Goal: Feedback & Contribution: Submit feedback/report problem

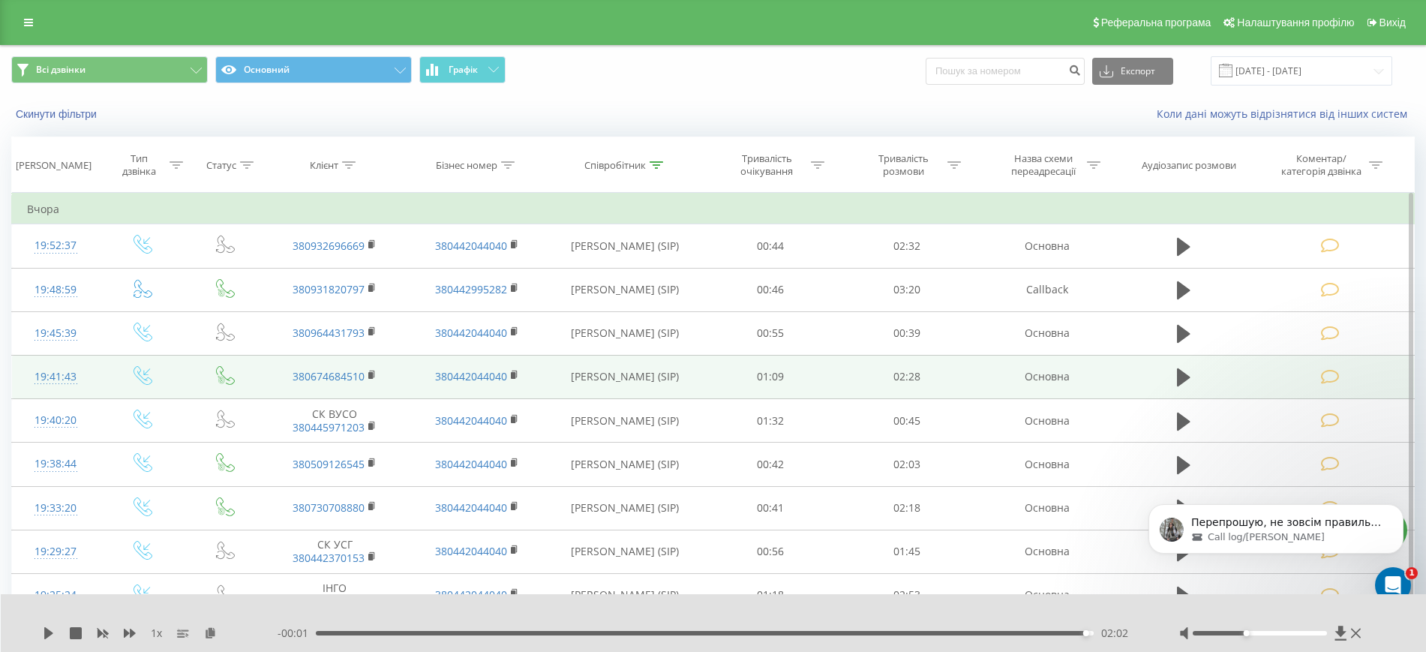
scroll to position [2, 0]
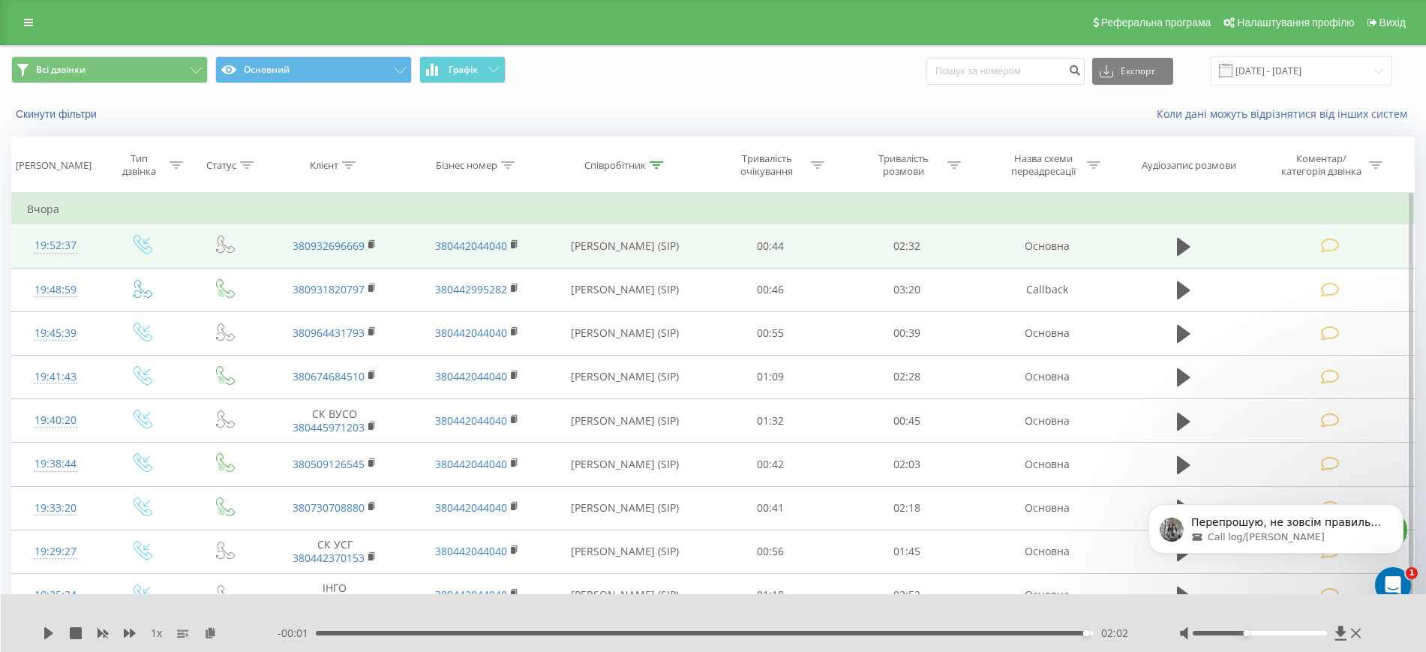
click at [1338, 244] on icon at bounding box center [1330, 246] width 19 height 16
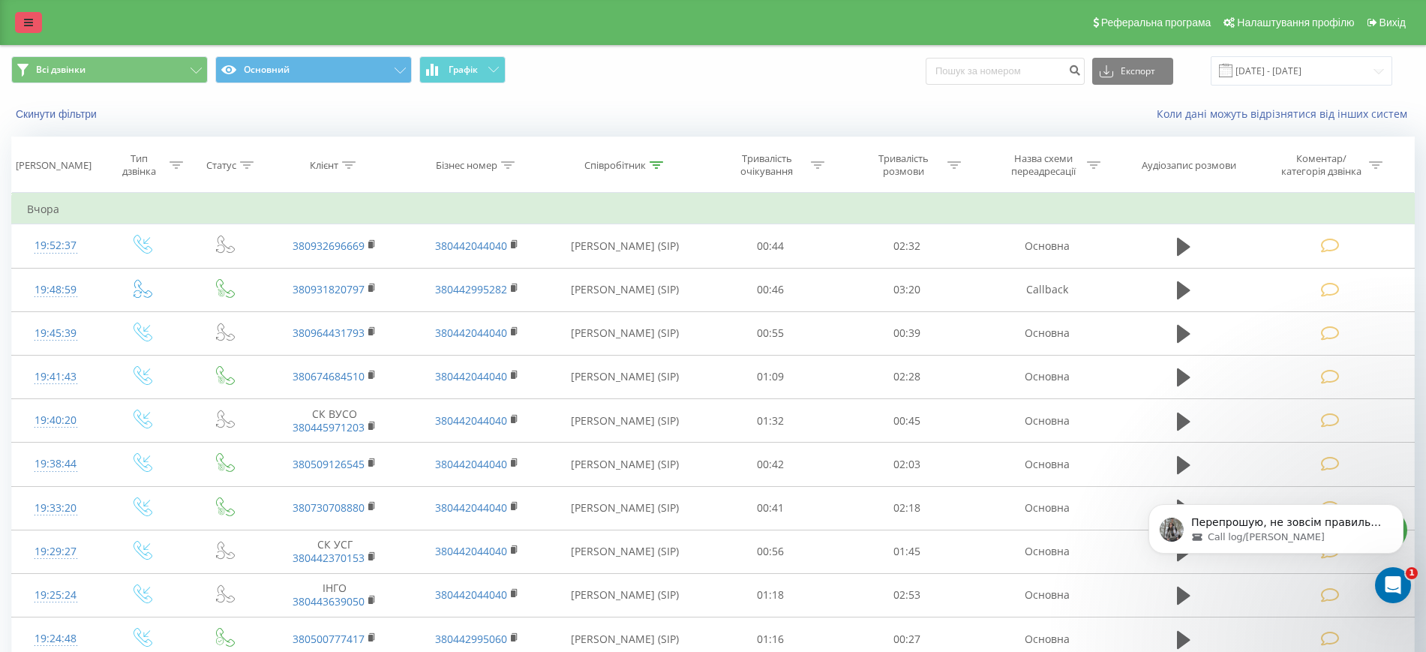
click at [28, 22] on icon at bounding box center [28, 22] width 9 height 10
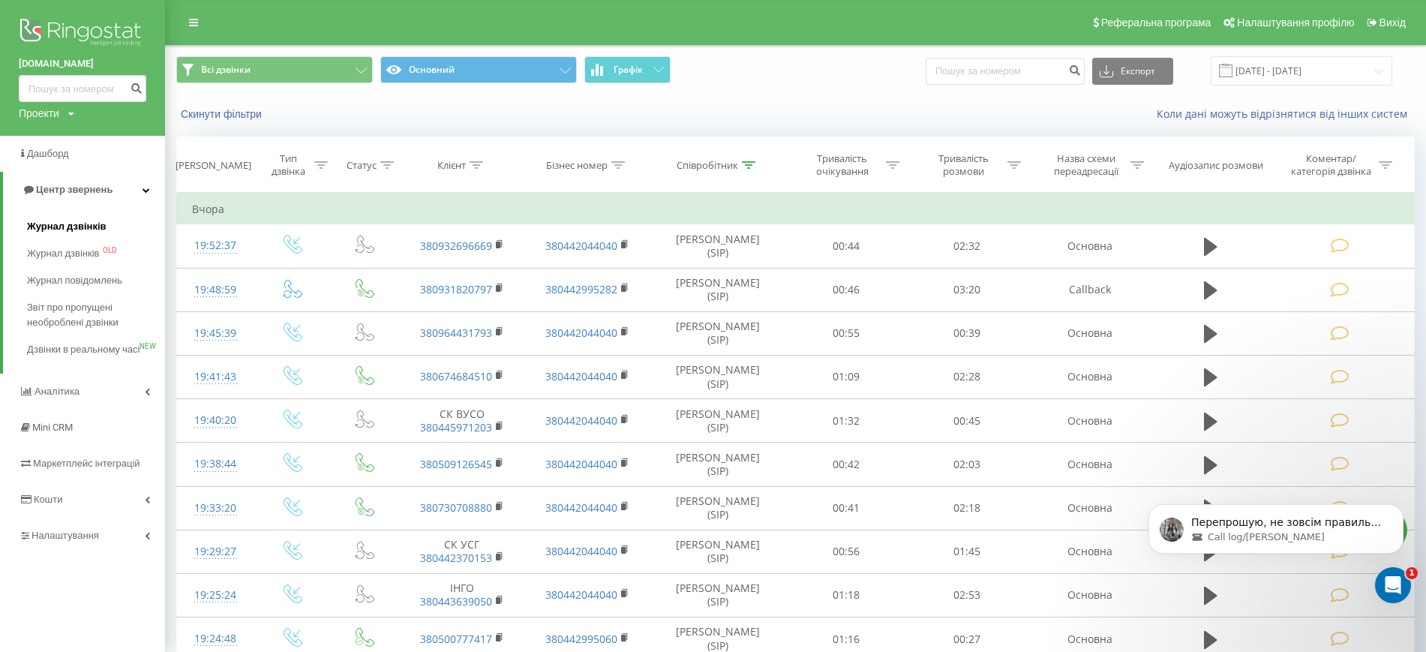
click at [70, 232] on span "Журнал дзвінків" at bounding box center [66, 226] width 79 height 15
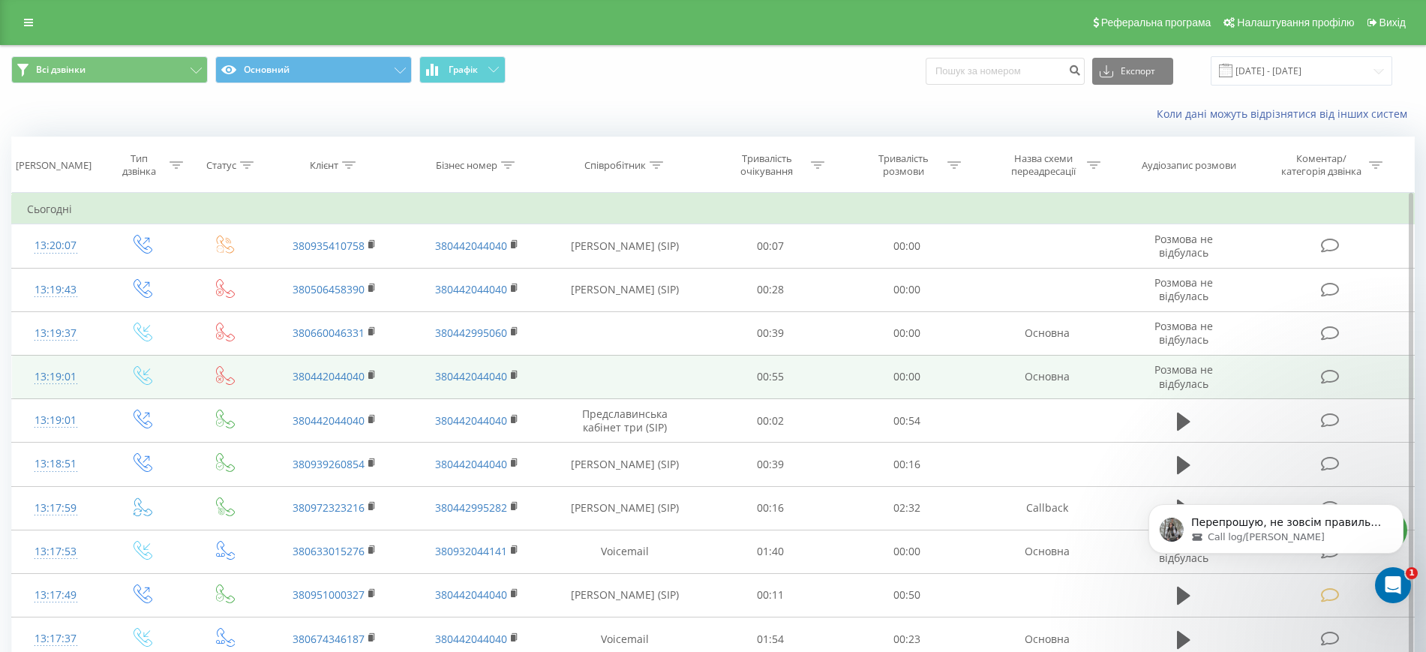
click at [1333, 382] on icon at bounding box center [1330, 377] width 19 height 16
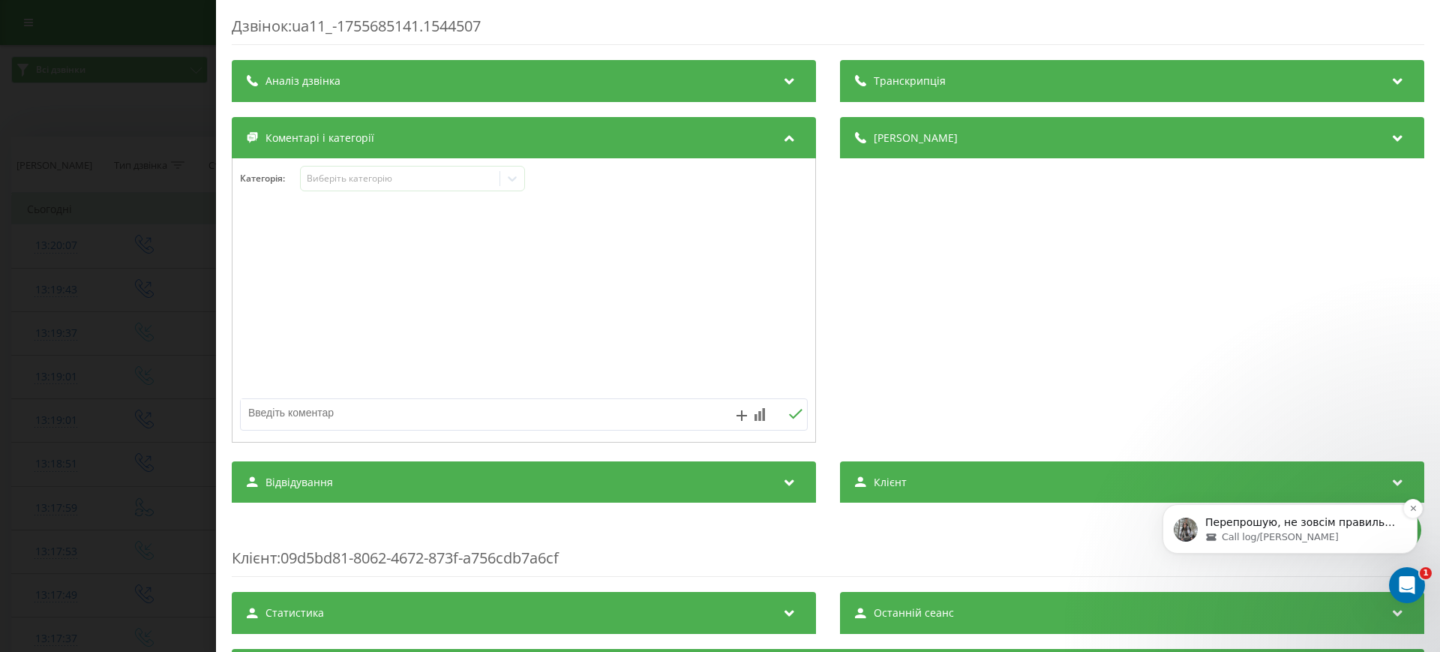
click at [1316, 532] on div "Call log/[PERSON_NAME]" at bounding box center [1301, 536] width 193 height 13
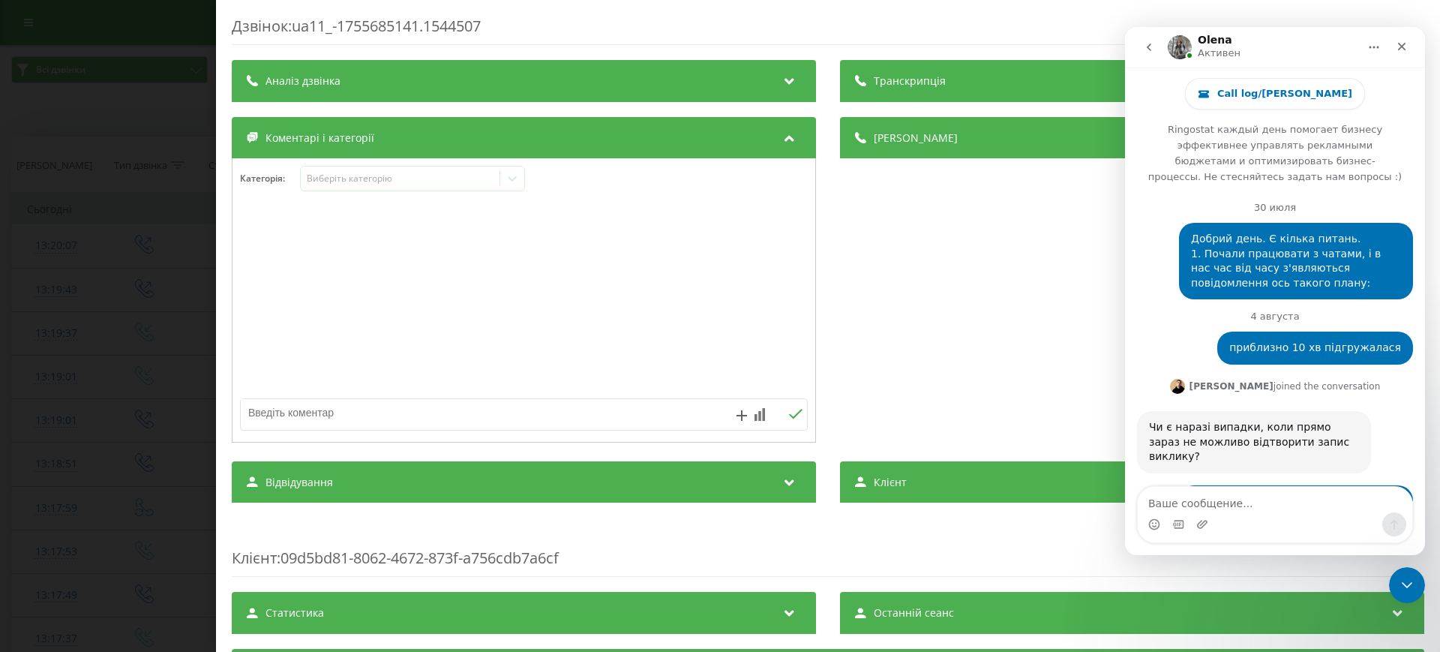
scroll to position [139, 0]
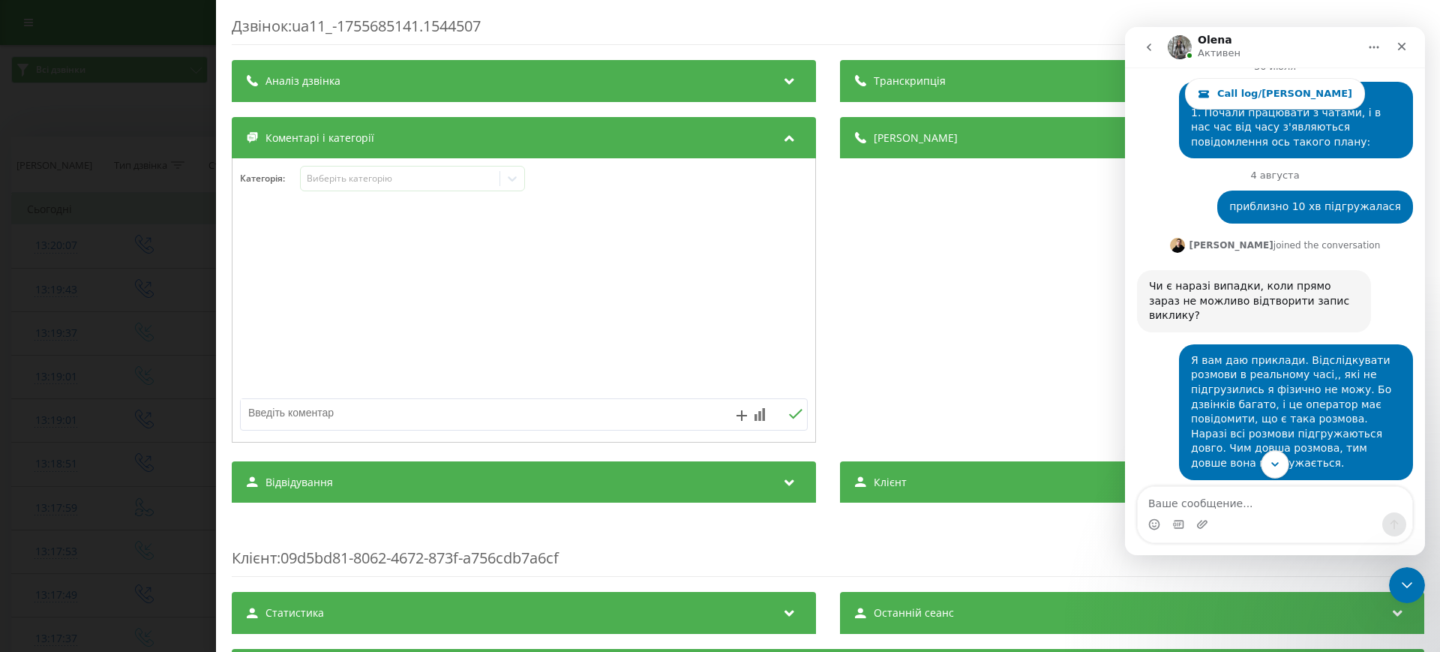
click at [1276, 460] on icon "Scroll to bottom" at bounding box center [1274, 463] width 13 height 13
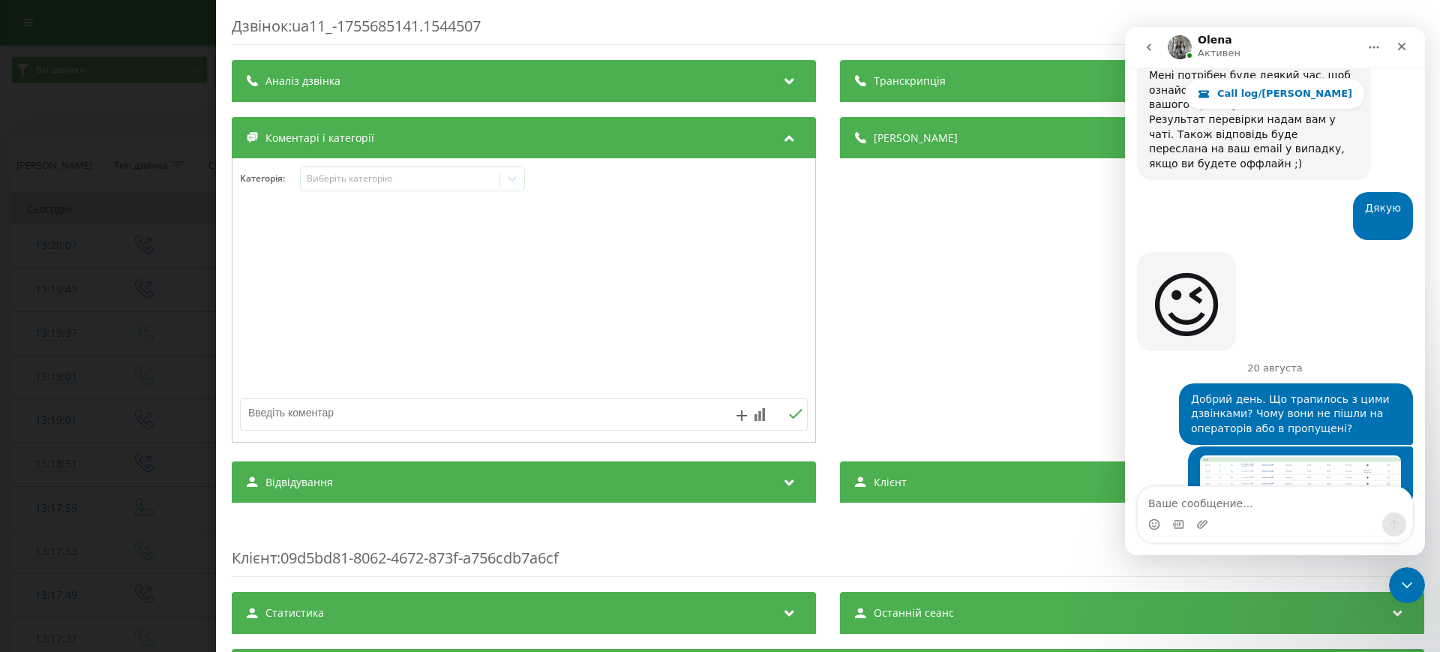
scroll to position [21838, 0]
drag, startPoint x: 1410, startPoint y: 580, endPoint x: 1918, endPoint y: 816, distance: 560.3
click at [1411, 580] on icon "Закрыть службу сообщений Intercom" at bounding box center [1405, 583] width 18 height 18
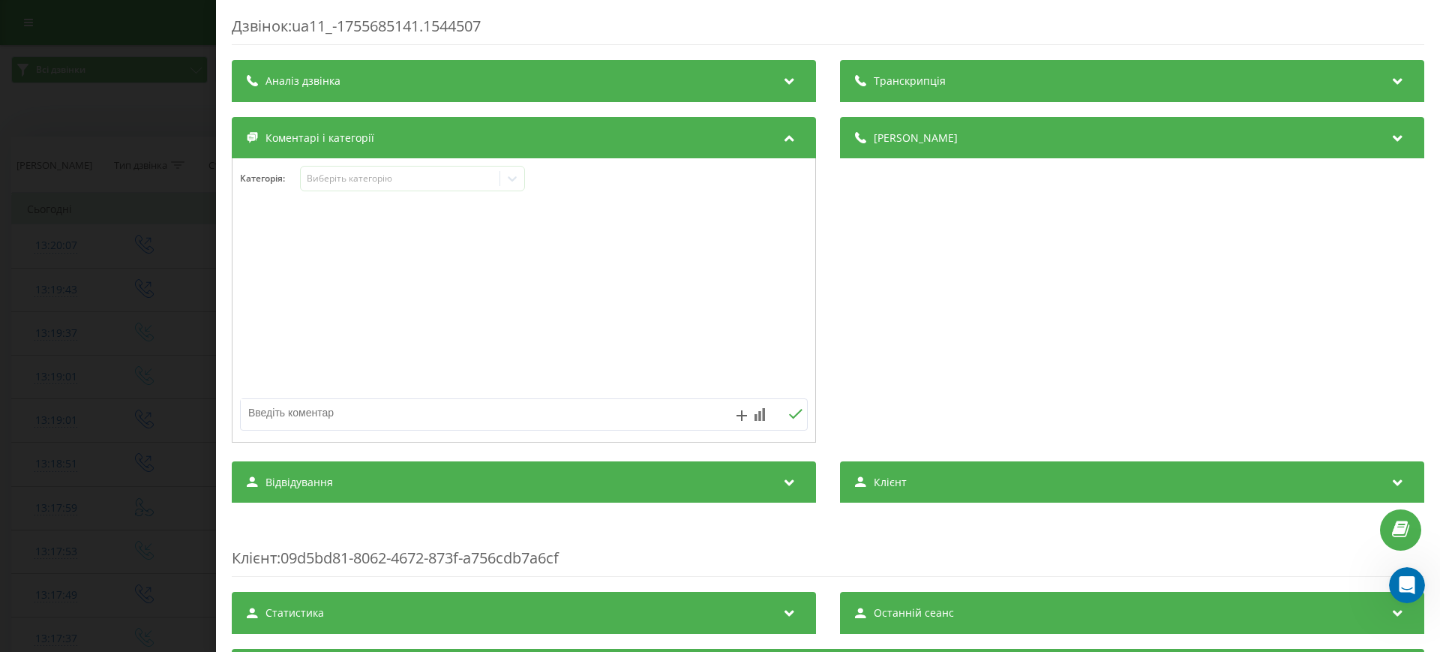
scroll to position [0, 0]
click at [452, 181] on div "Виберіть категорію" at bounding box center [400, 178] width 187 height 12
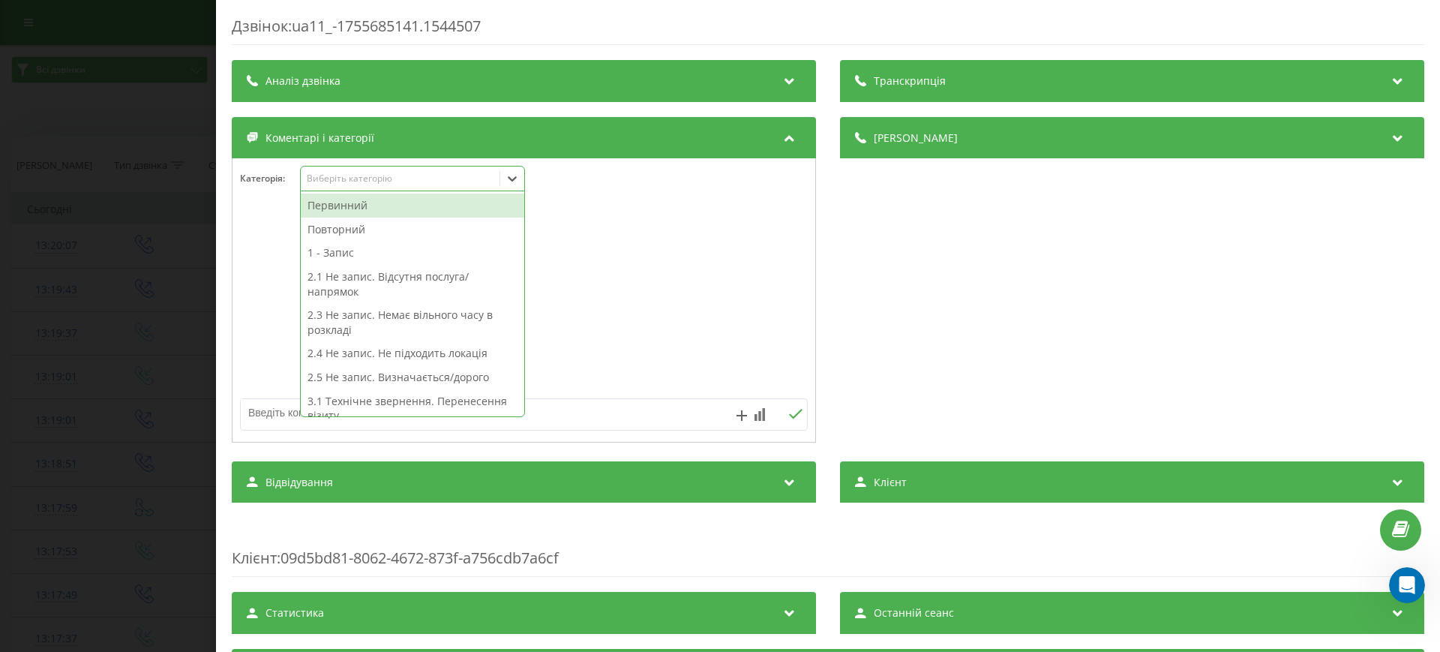
scroll to position [21838, 0]
click at [452, 181] on div "Виберіть категорію" at bounding box center [400, 178] width 187 height 12
click at [426, 182] on div "Виберіть категорію" at bounding box center [400, 178] width 187 height 12
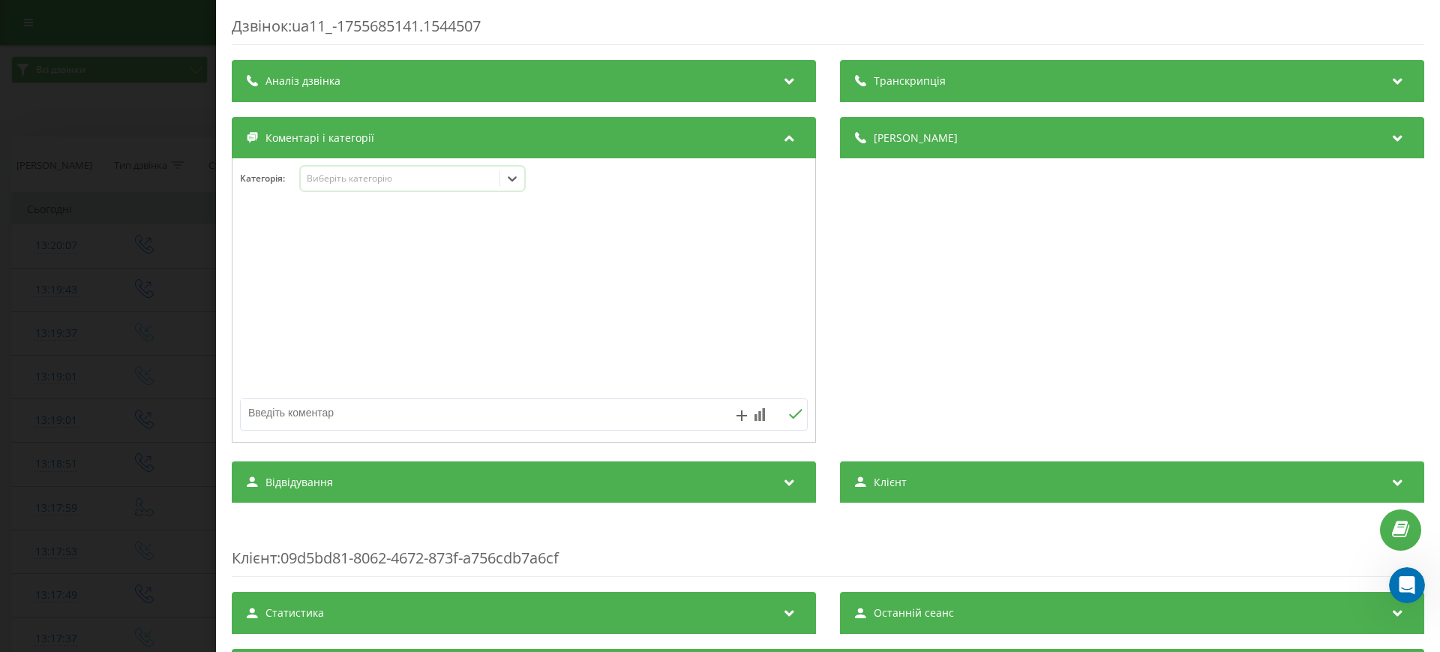
click at [422, 179] on div "Виберіть категорію" at bounding box center [400, 178] width 187 height 12
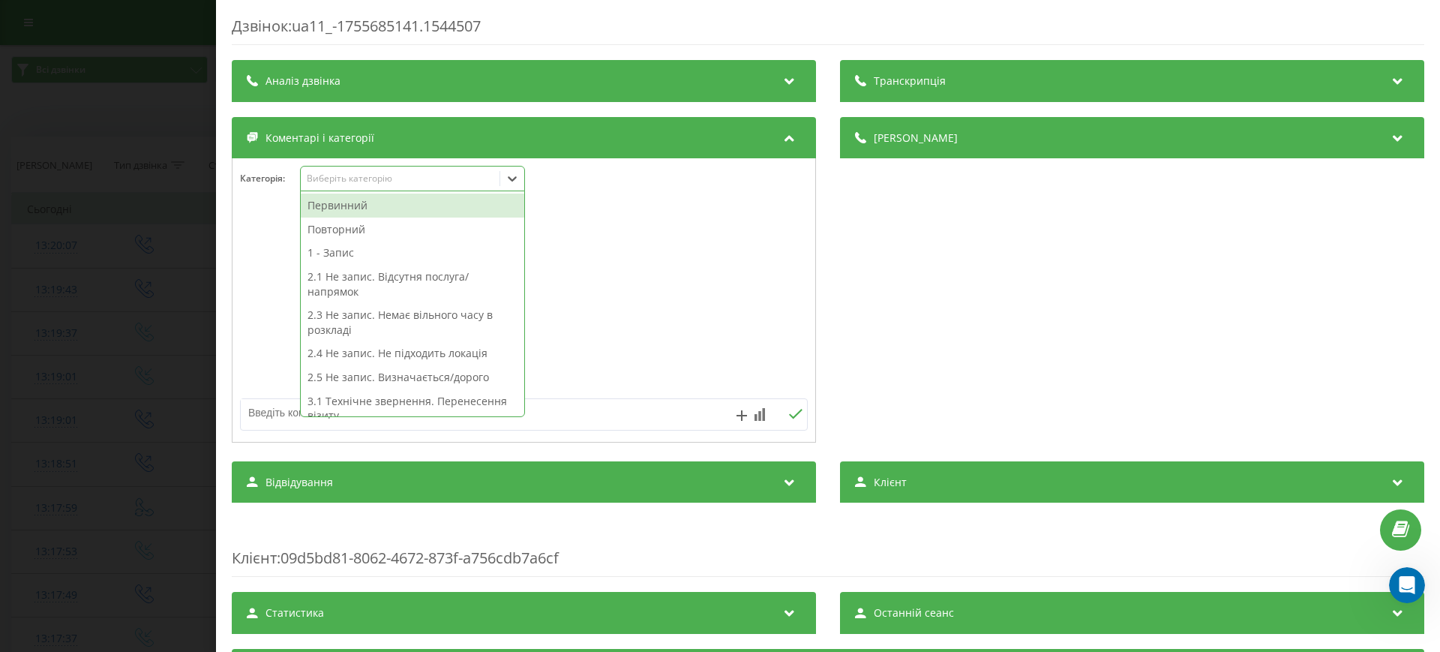
click at [514, 181] on icon at bounding box center [512, 178] width 15 height 15
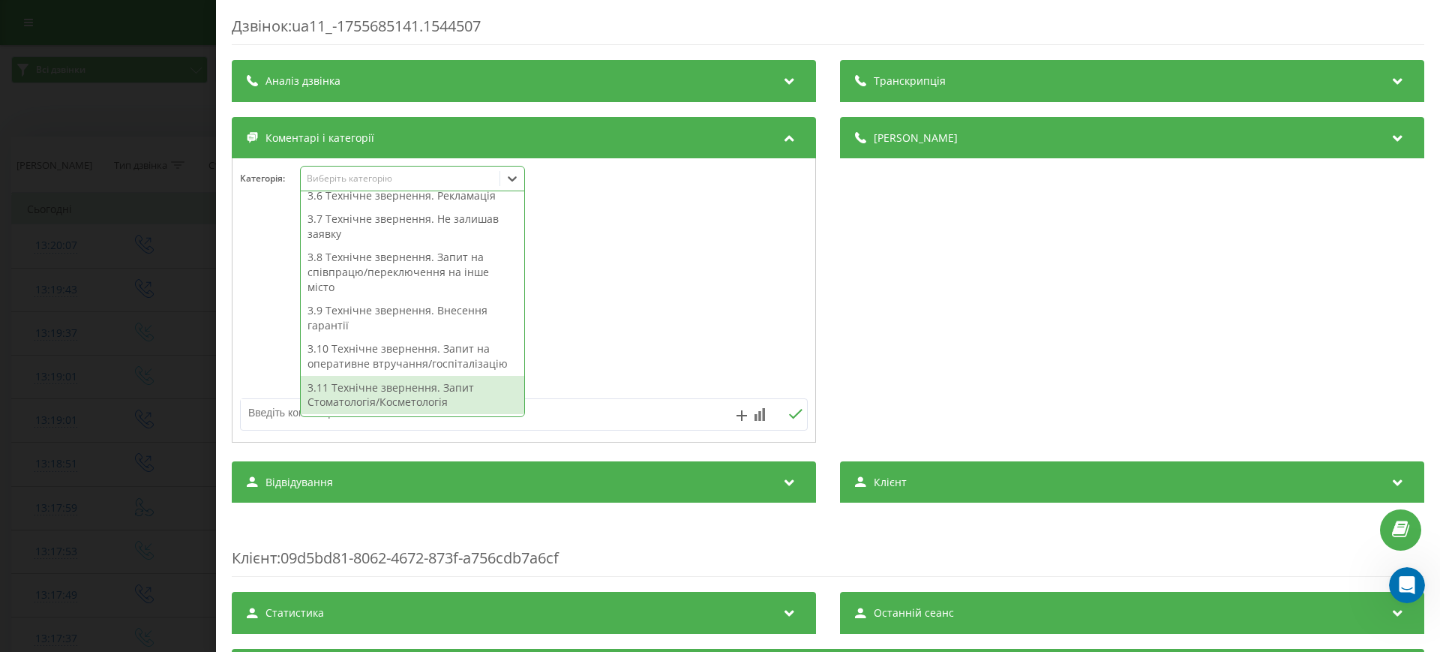
scroll to position [271, 0]
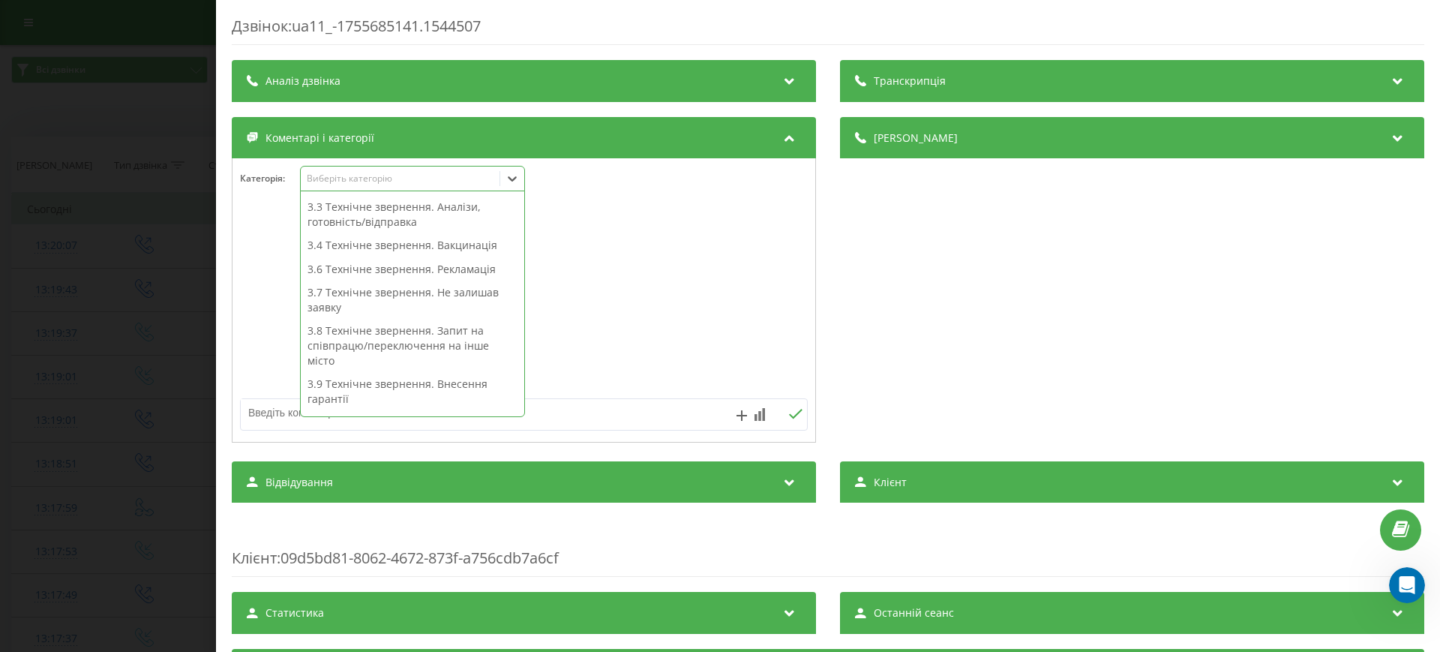
click at [686, 303] on div at bounding box center [523, 301] width 583 height 180
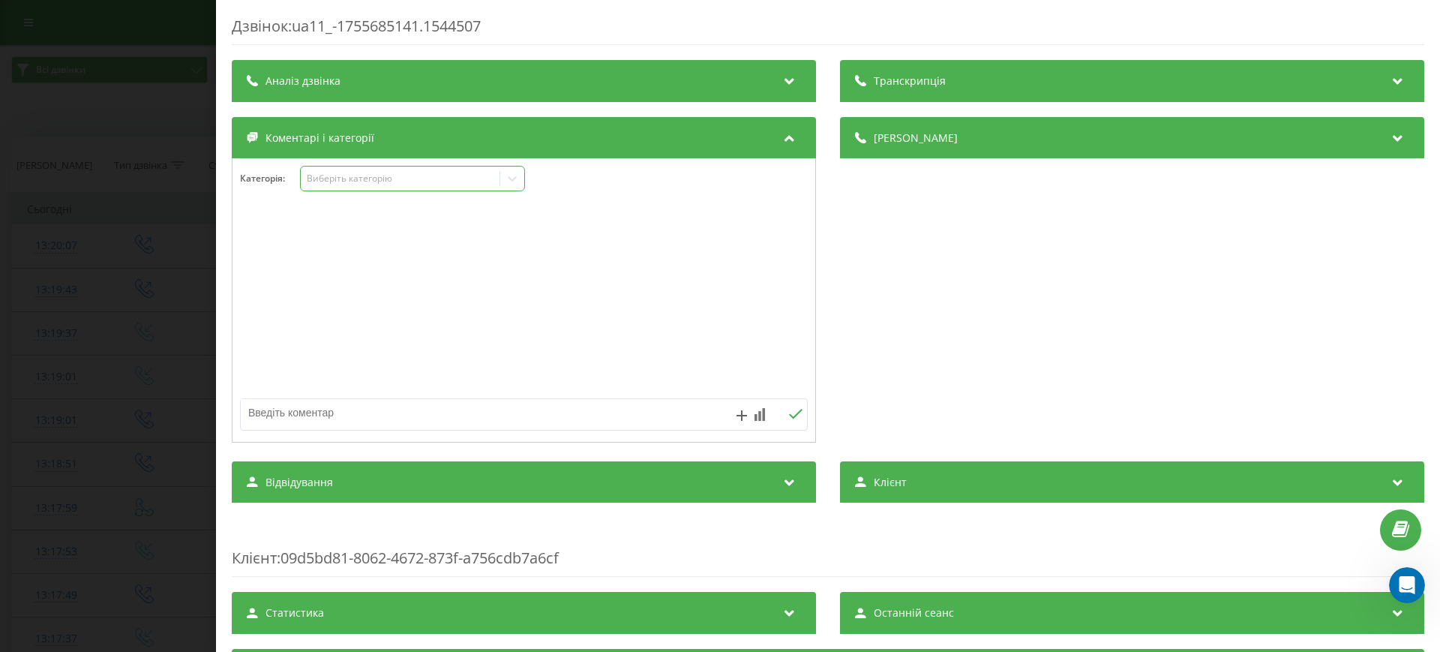
click at [506, 180] on icon at bounding box center [512, 178] width 15 height 15
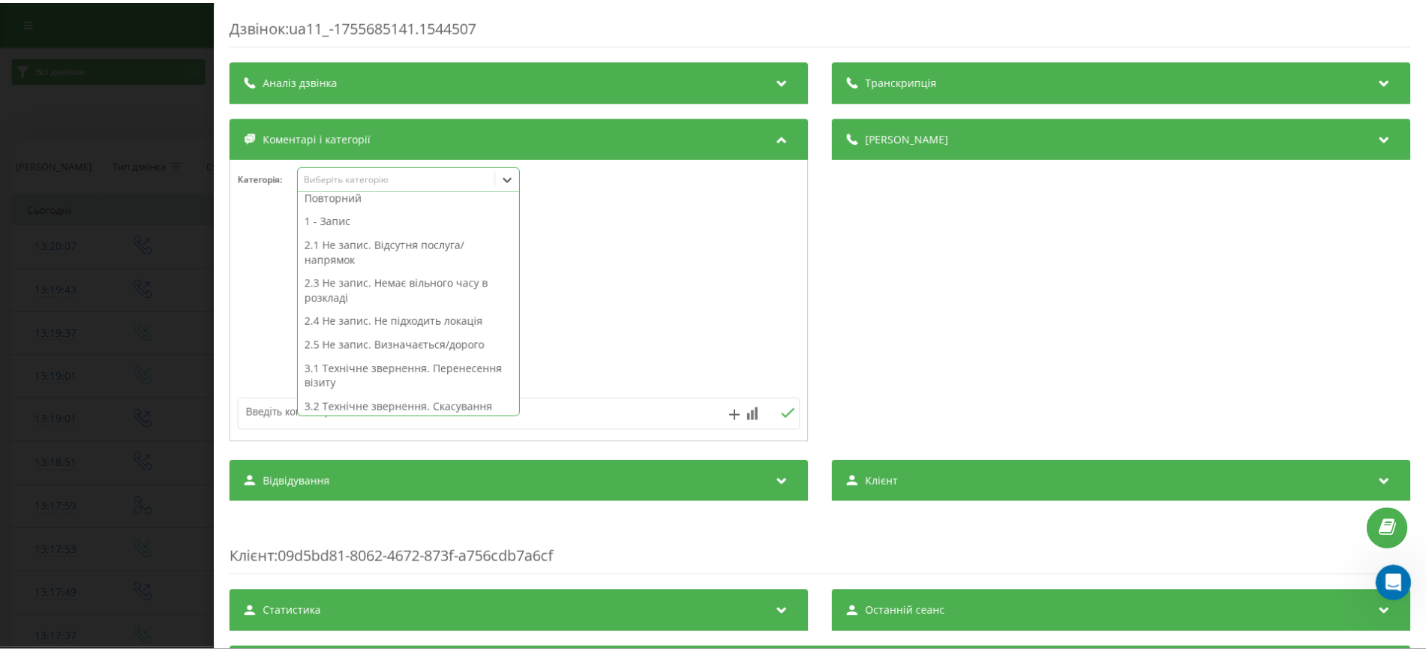
scroll to position [0, 0]
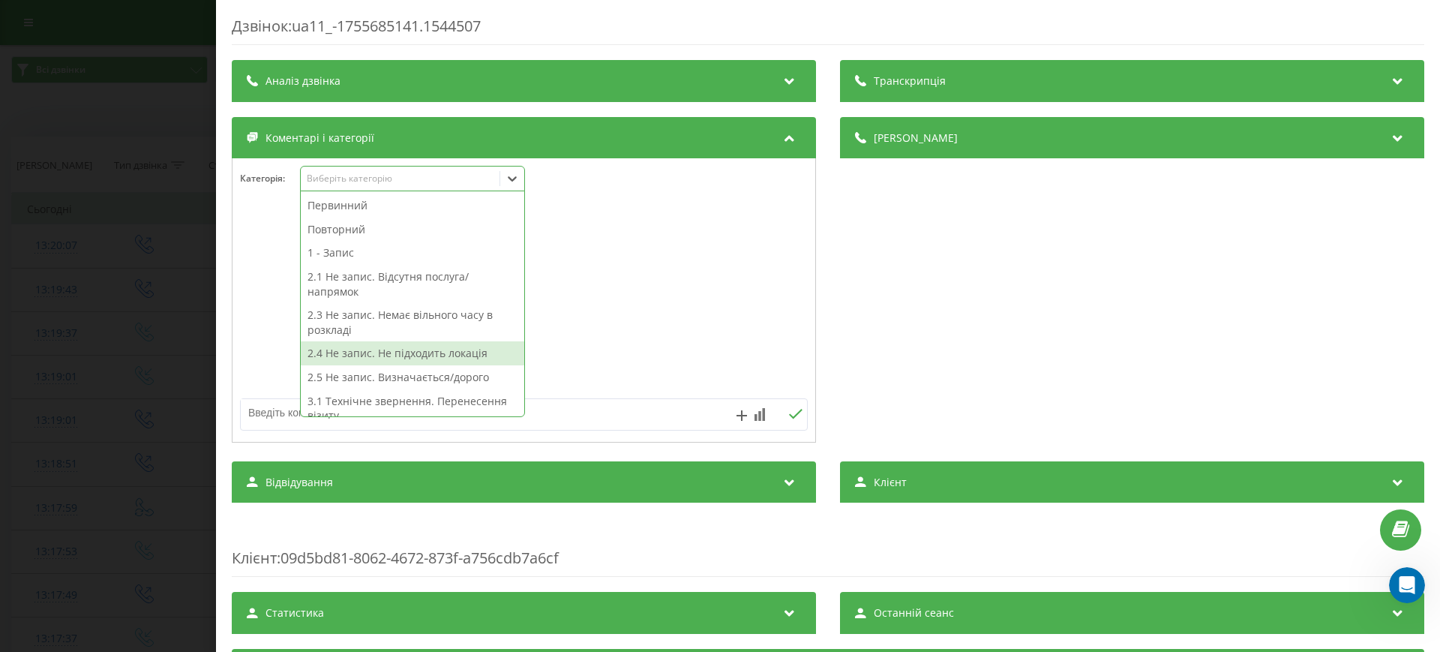
click at [672, 271] on div at bounding box center [523, 301] width 583 height 180
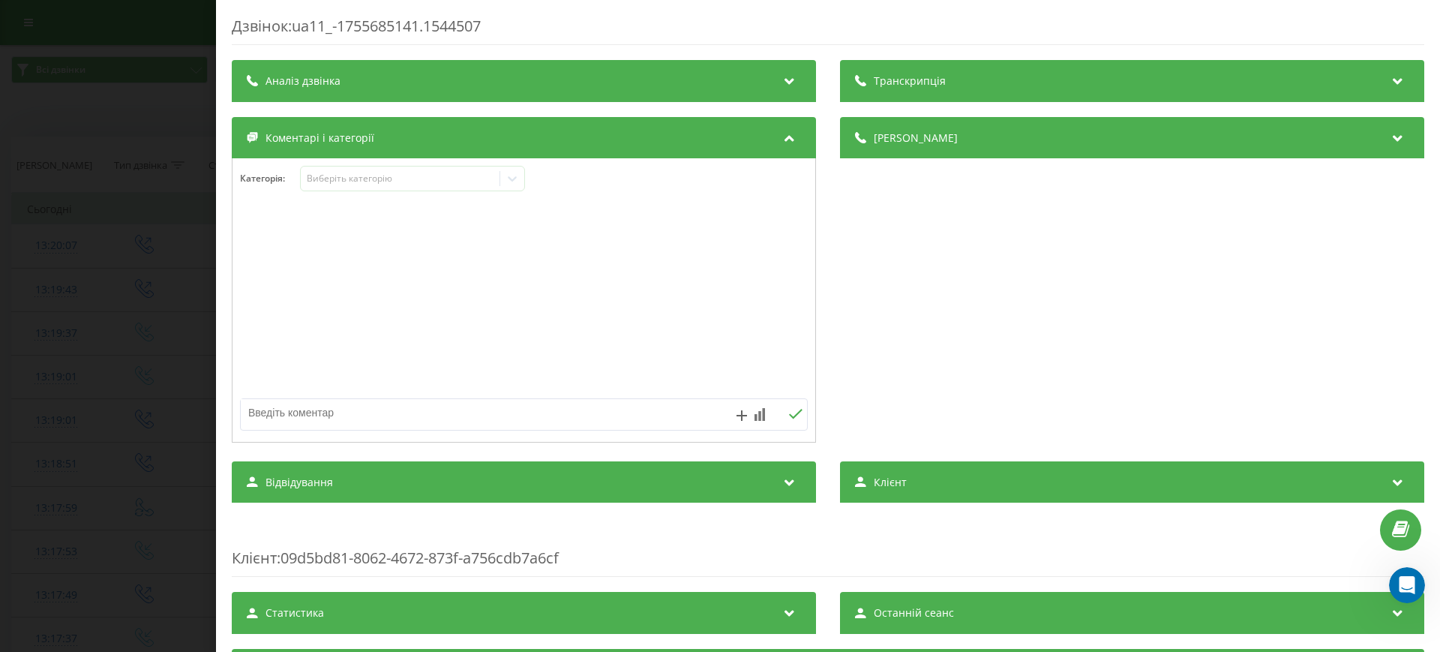
click at [168, 169] on div "Дзвінок : ua11_-1755685141.1544507 Транскрипція Для AI-аналізу майбутніх дзвінк…" at bounding box center [720, 326] width 1440 height 652
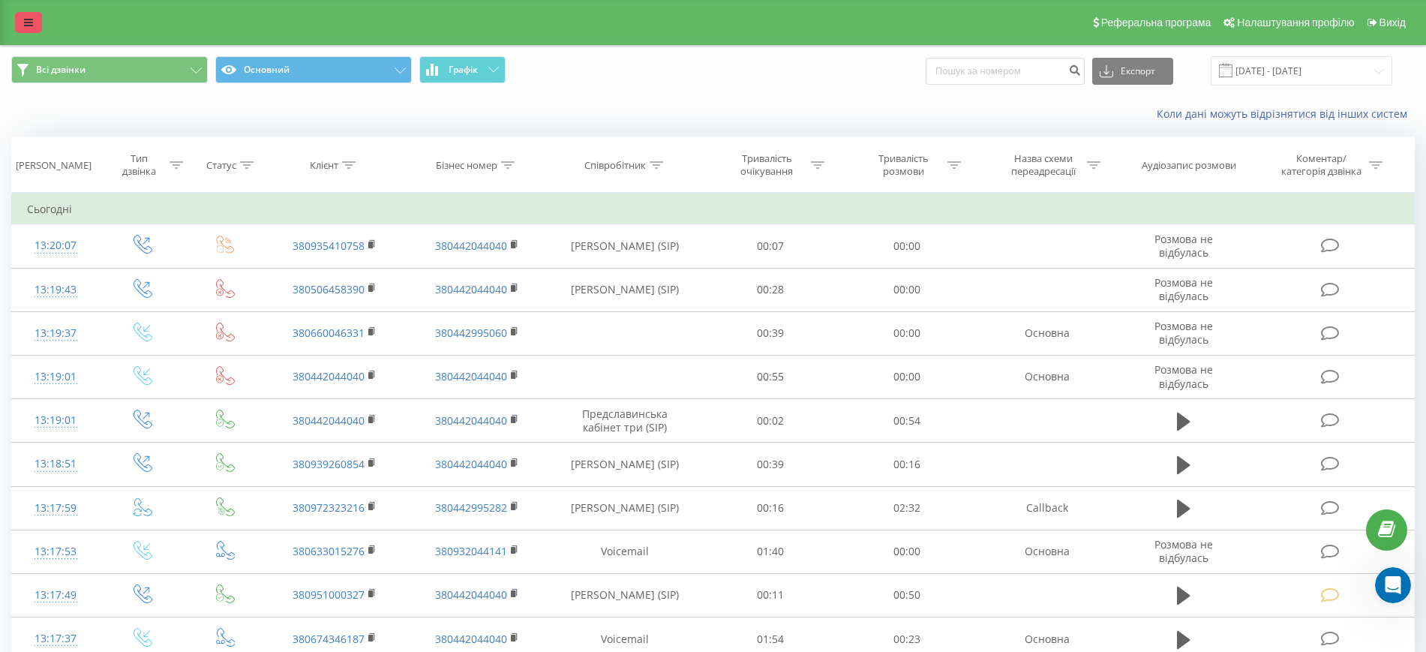
click at [25, 21] on icon at bounding box center [28, 22] width 9 height 10
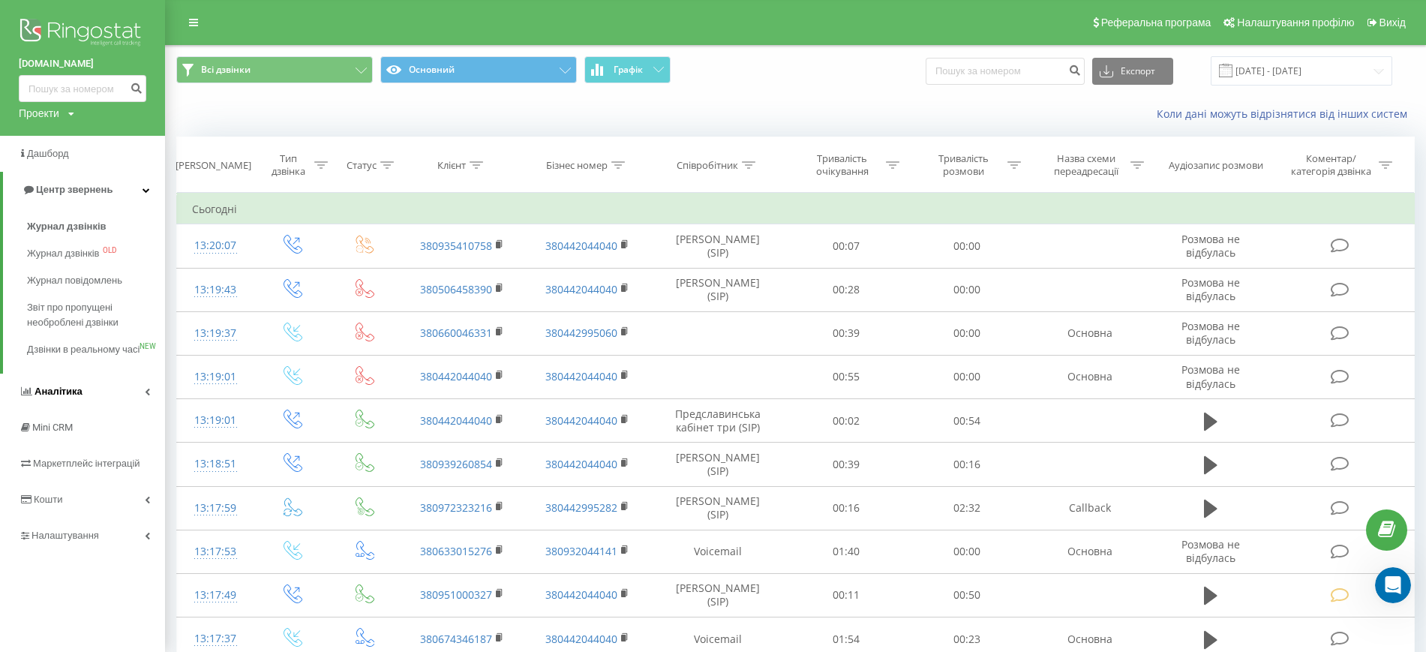
click at [69, 397] on span "Аналiтика" at bounding box center [58, 390] width 48 height 11
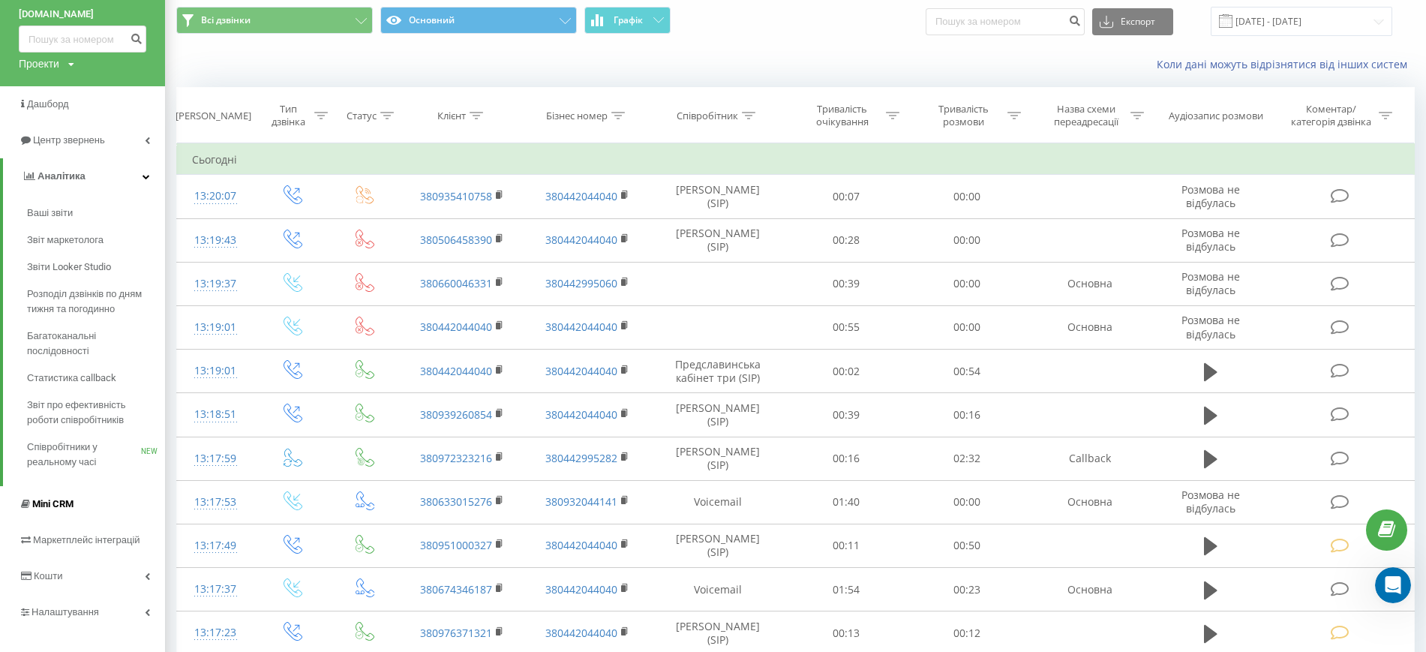
scroll to position [94, 0]
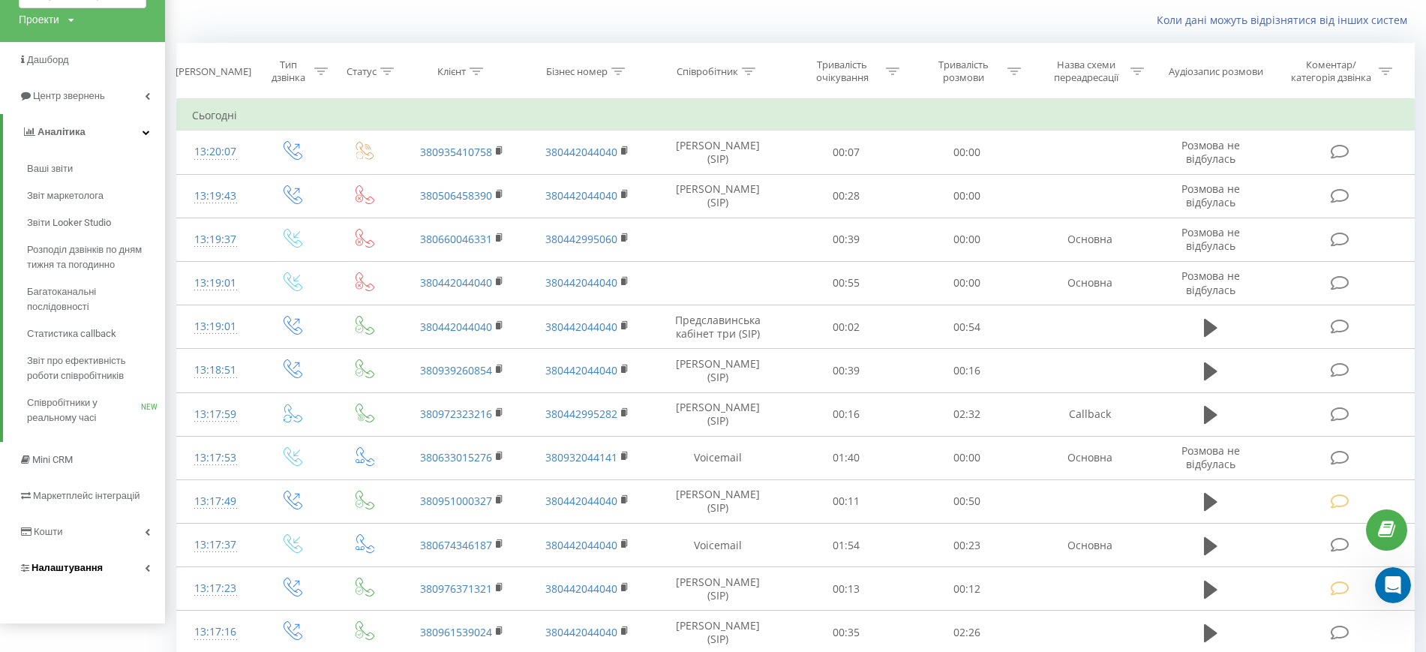
click at [70, 567] on span "Налаштування" at bounding box center [66, 567] width 71 height 11
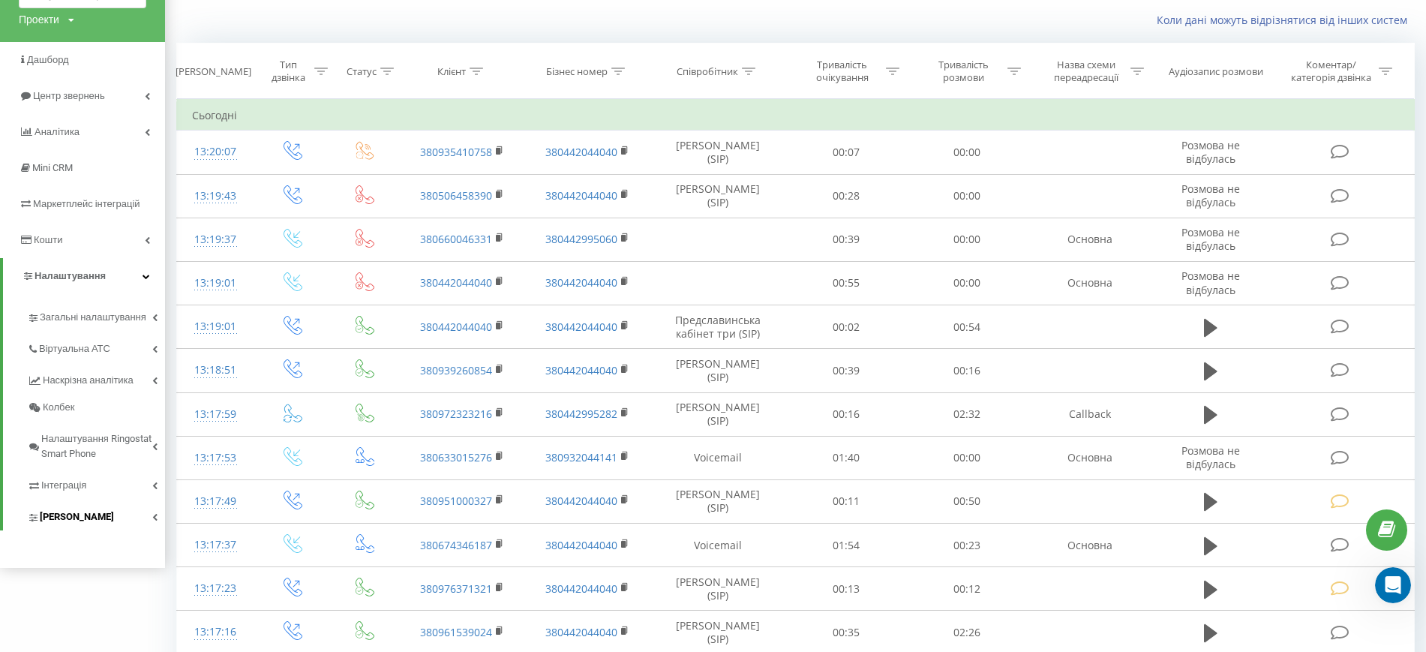
click at [69, 515] on span "Коллтрекінг" at bounding box center [77, 516] width 74 height 15
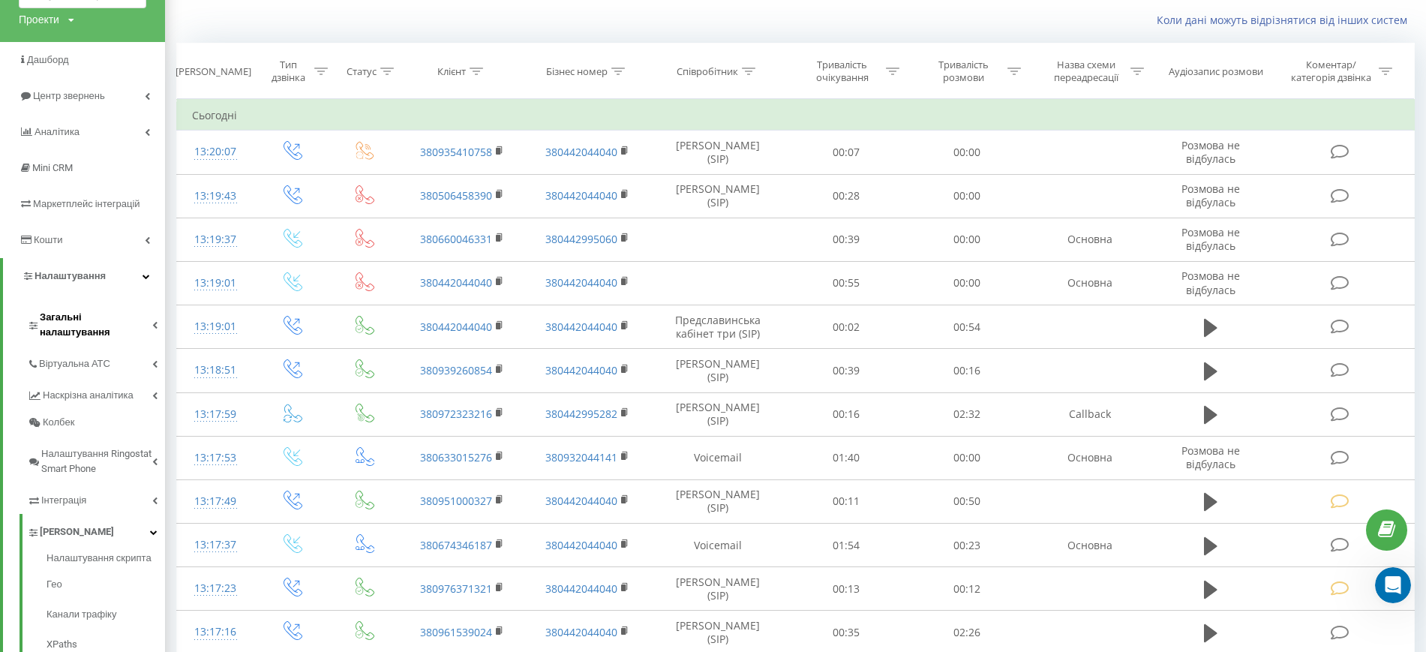
click at [73, 319] on span "Загальні налаштування" at bounding box center [96, 325] width 112 height 30
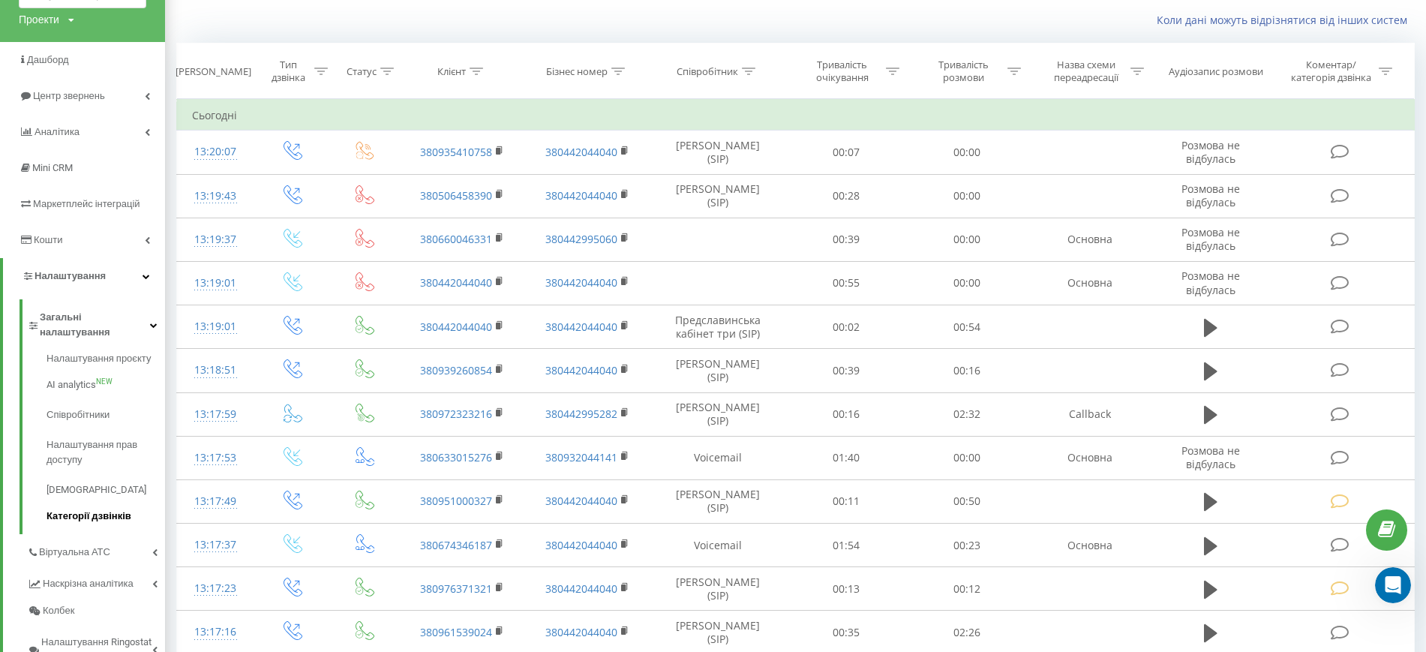
click at [78, 508] on span "Категорії дзвінків" at bounding box center [88, 515] width 85 height 15
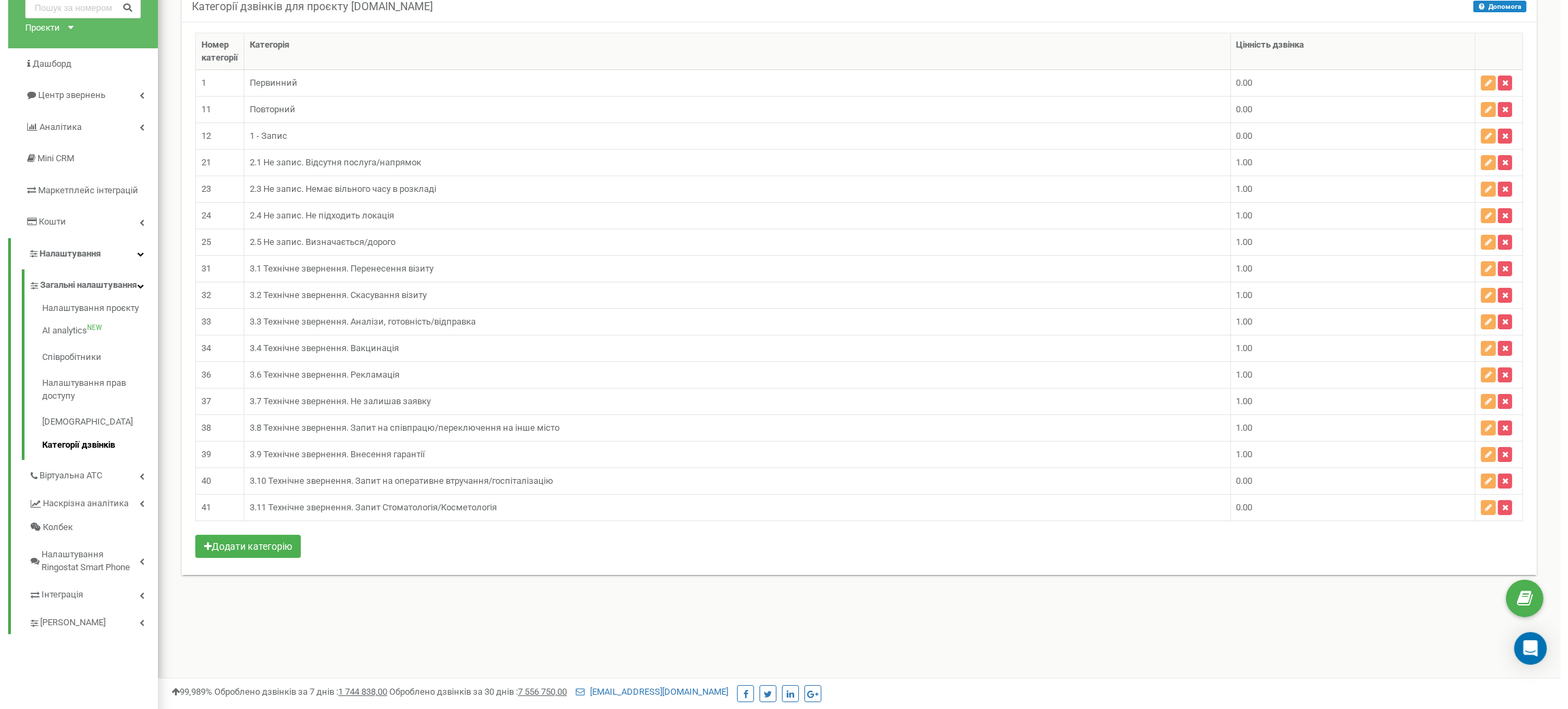
scroll to position [107, 0]
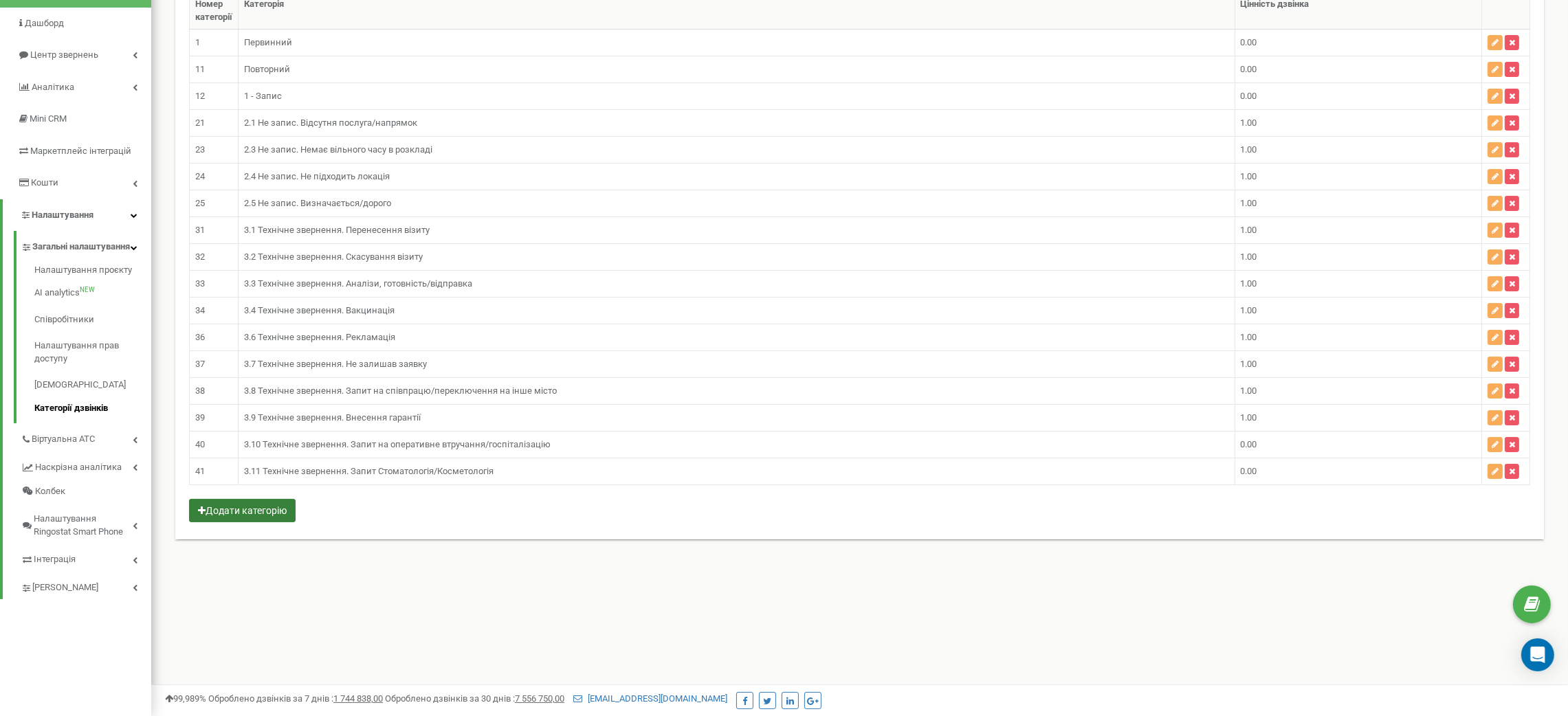
click at [267, 515] on button "Додати категорію" at bounding box center [242, 510] width 106 height 23
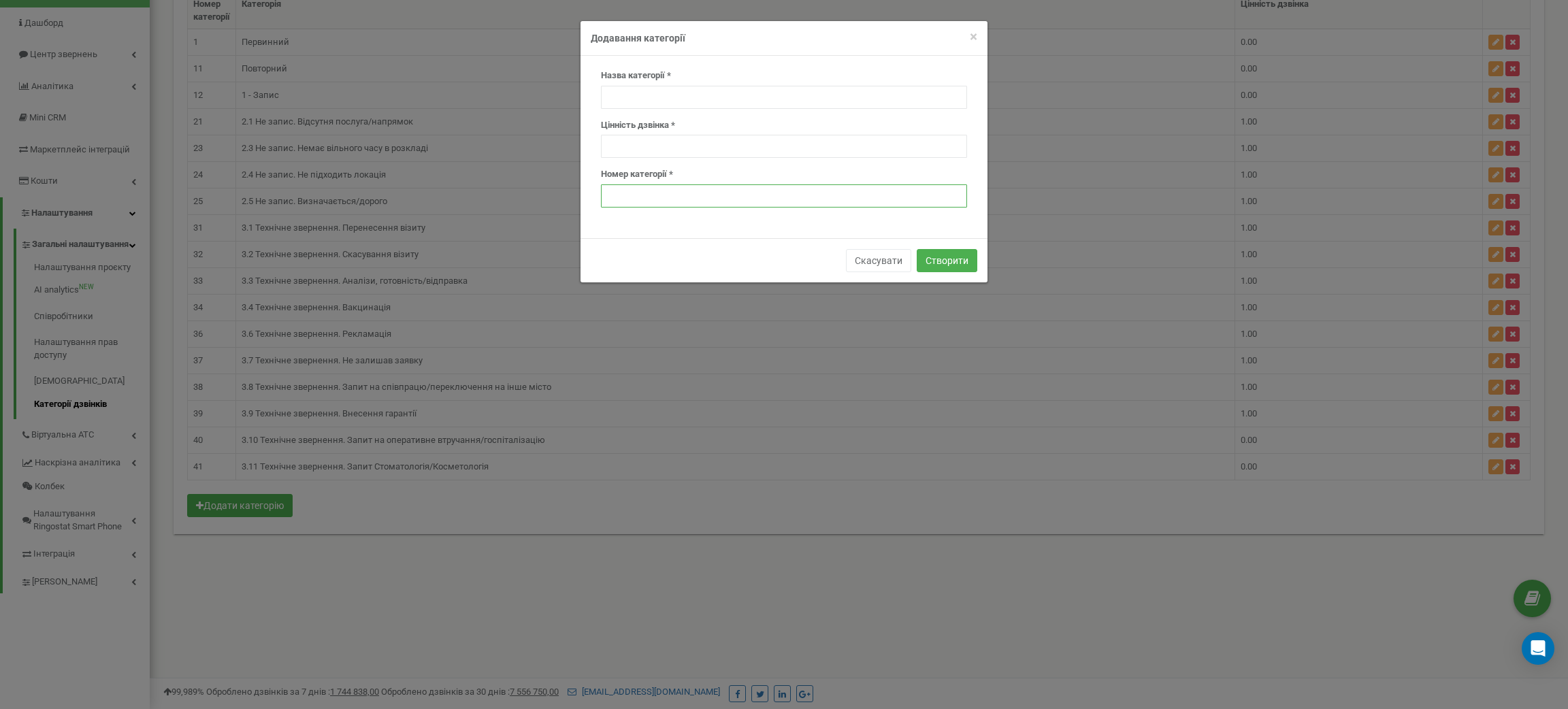
click at [667, 195] on input "number" at bounding box center [783, 195] width 366 height 23
click at [627, 93] on input "text" at bounding box center [783, 96] width 366 height 23
type input "3.12 Технічне звернення. Дзвінок зірвався"
click at [654, 145] on input "number" at bounding box center [783, 145] width 366 height 23
type input "1"
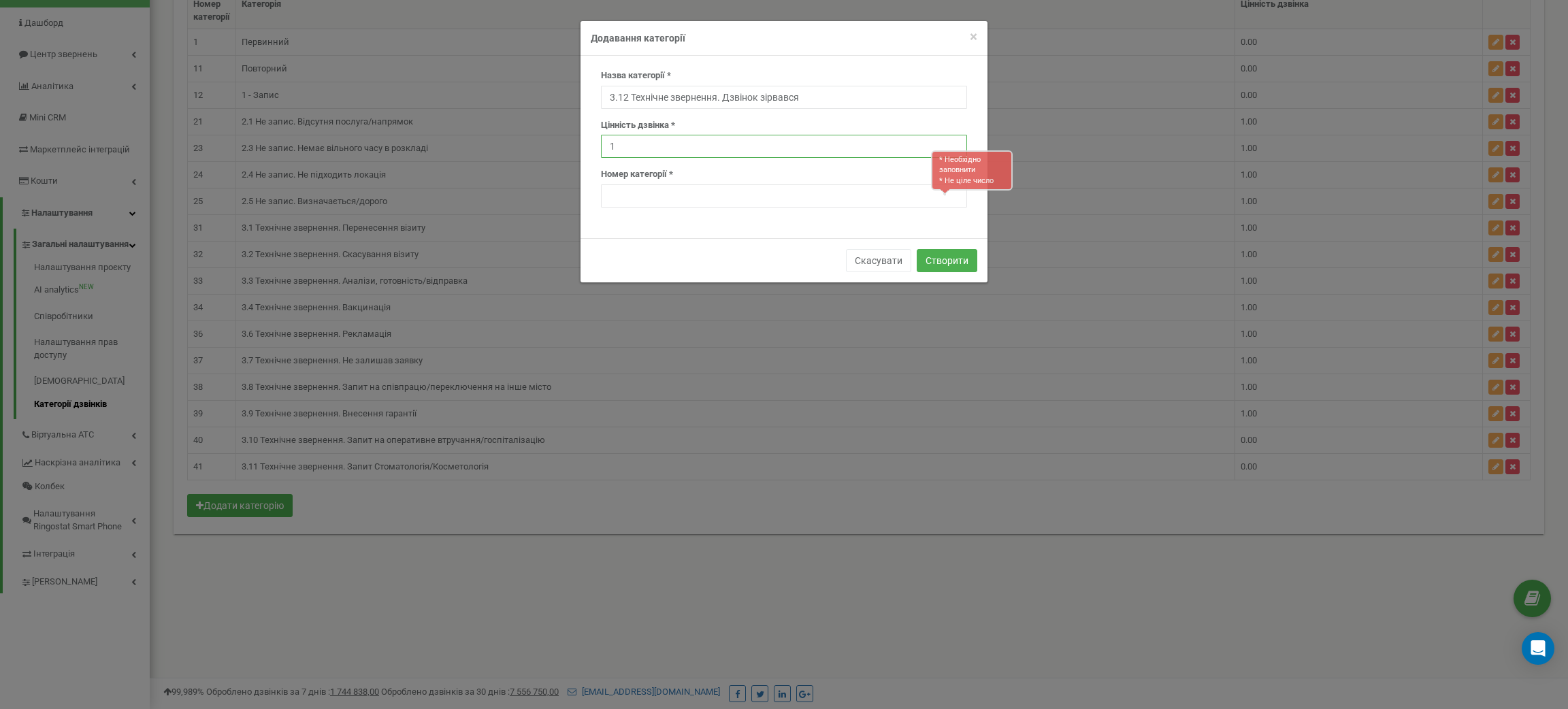
click at [953, 142] on input "1" at bounding box center [783, 145] width 366 height 23
click at [688, 194] on input "number" at bounding box center [783, 195] width 366 height 23
type input "42"
click at [944, 260] on button "Створити" at bounding box center [946, 260] width 61 height 23
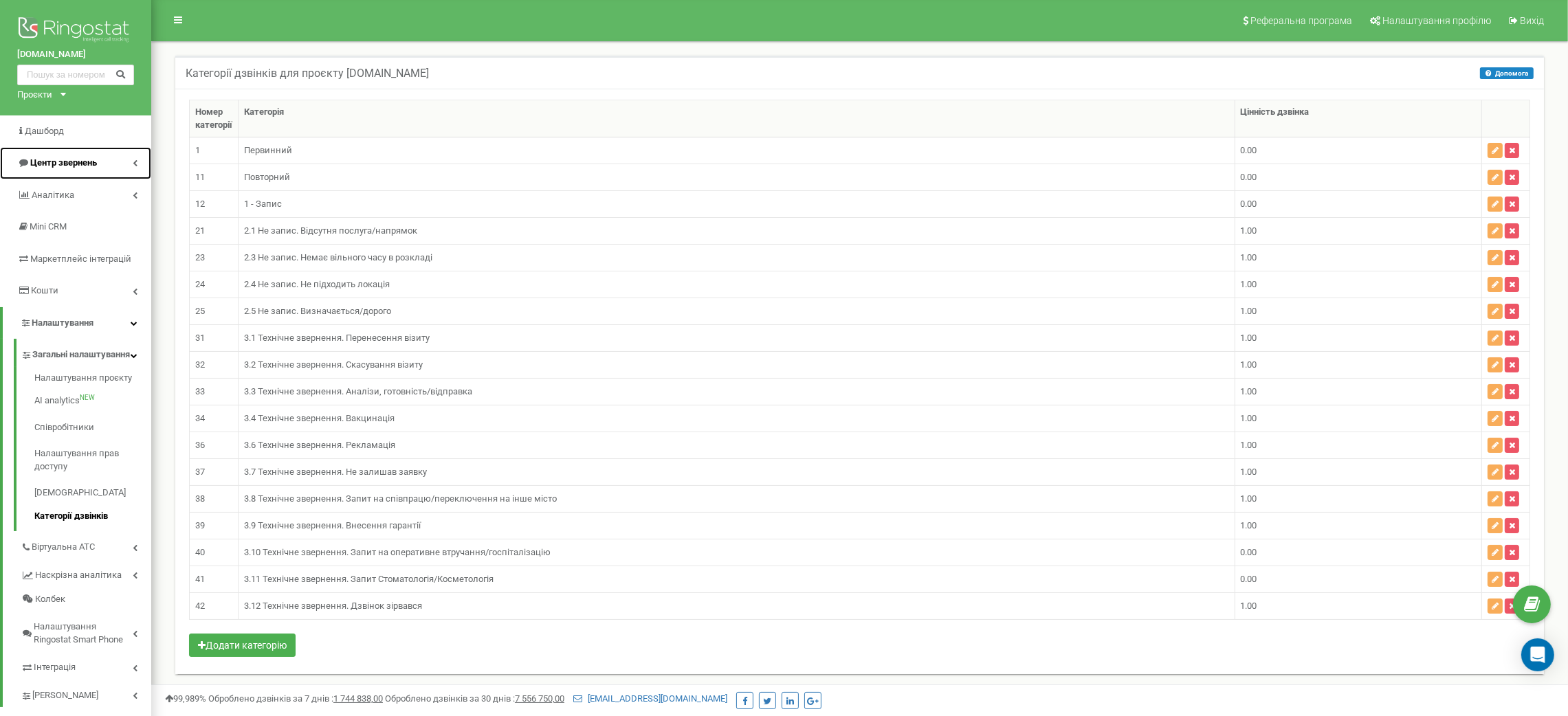
click at [76, 167] on span "Центр звернень" at bounding box center [63, 162] width 67 height 10
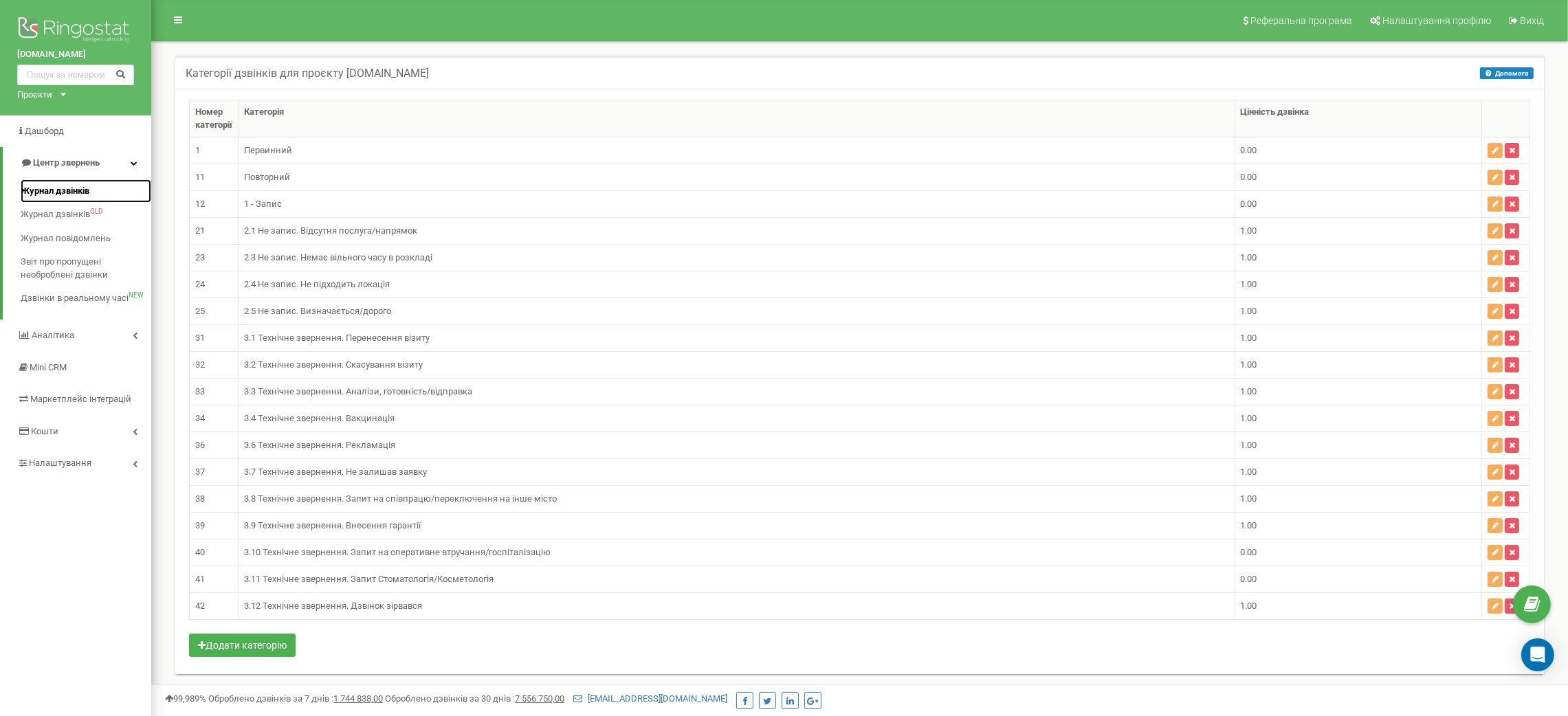
click at [77, 188] on span "Журнал дзвінків" at bounding box center [54, 192] width 69 height 13
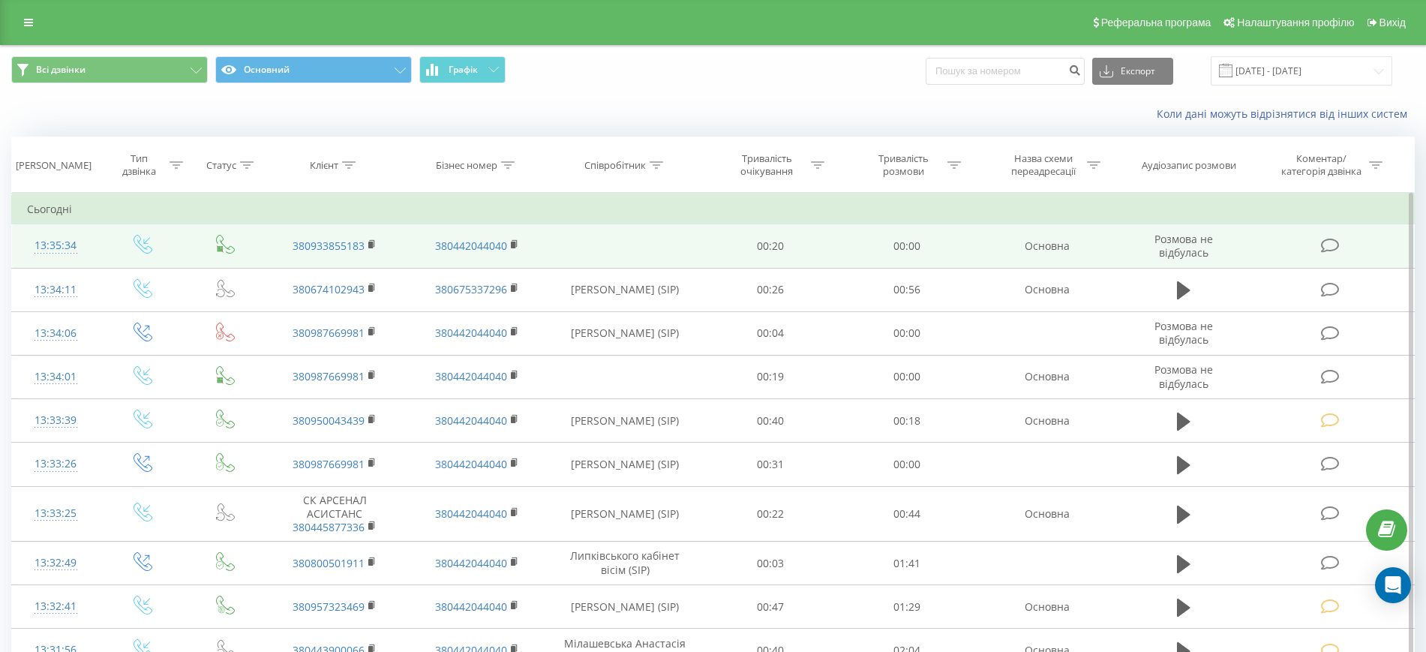
click at [1329, 246] on icon at bounding box center [1330, 246] width 19 height 16
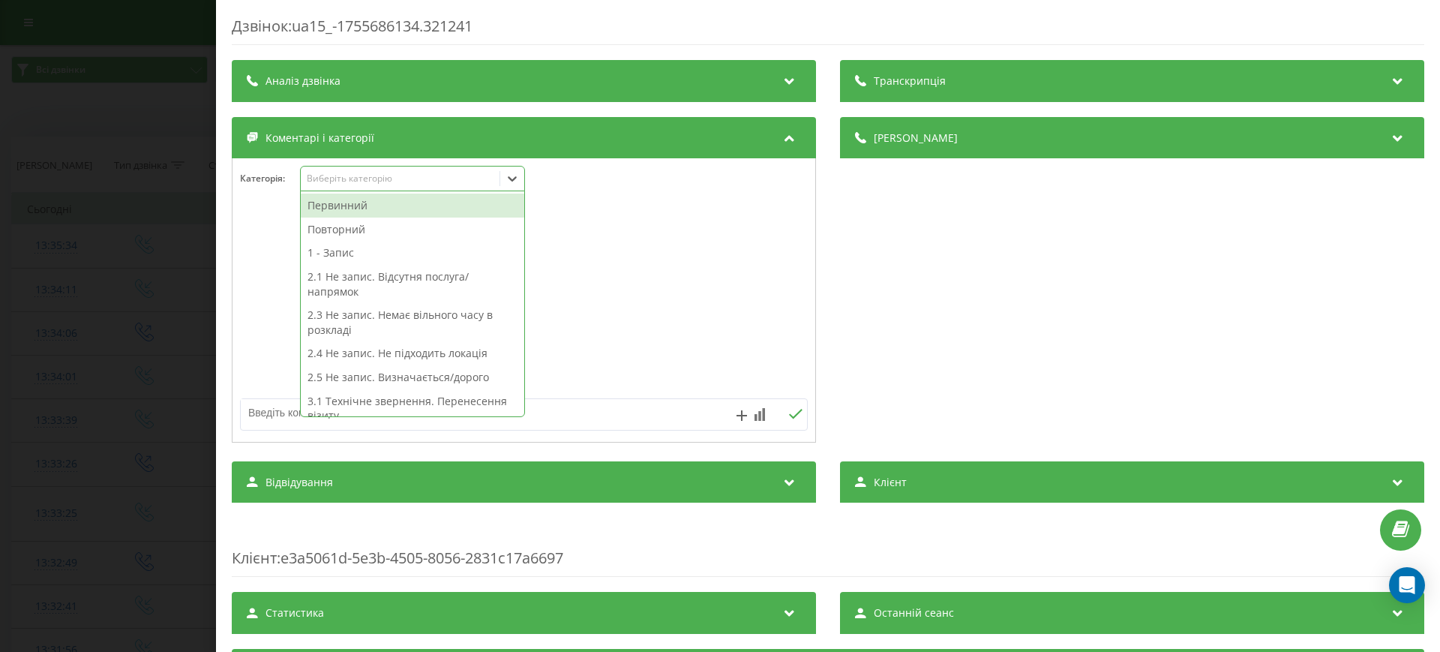
click at [511, 178] on icon at bounding box center [512, 178] width 9 height 5
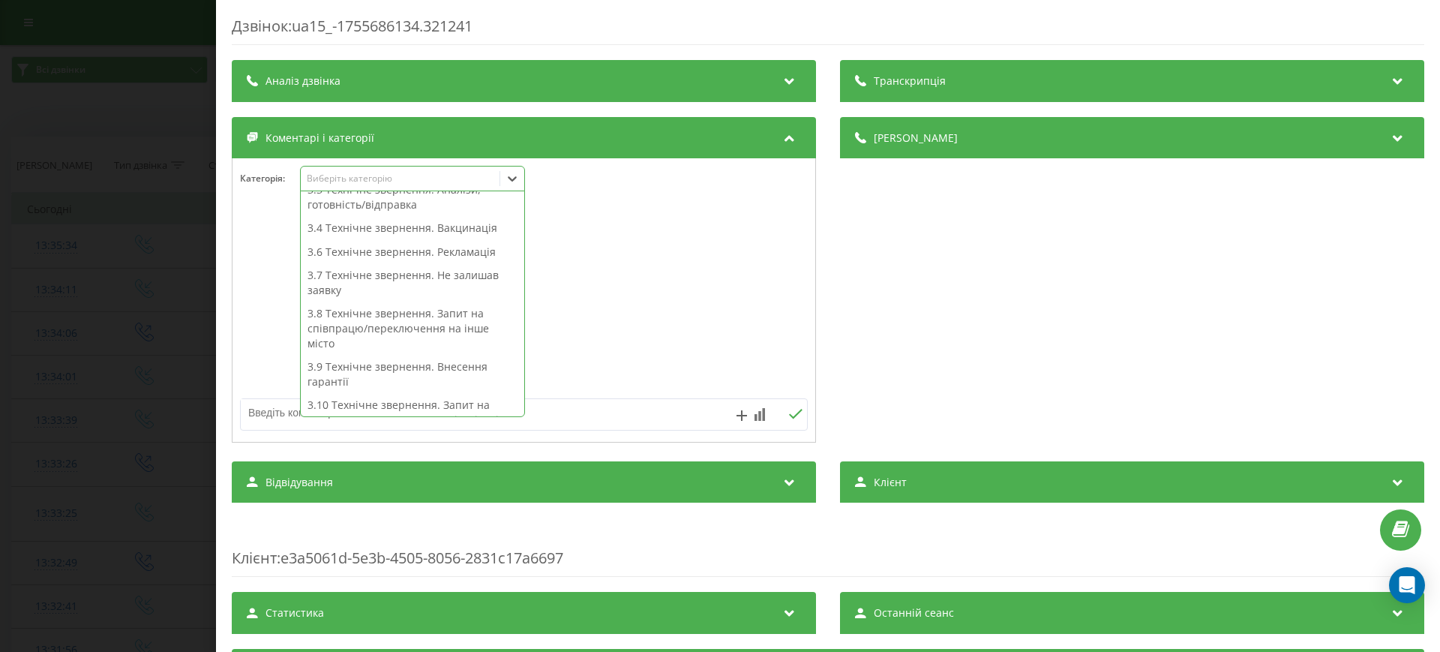
scroll to position [382, 0]
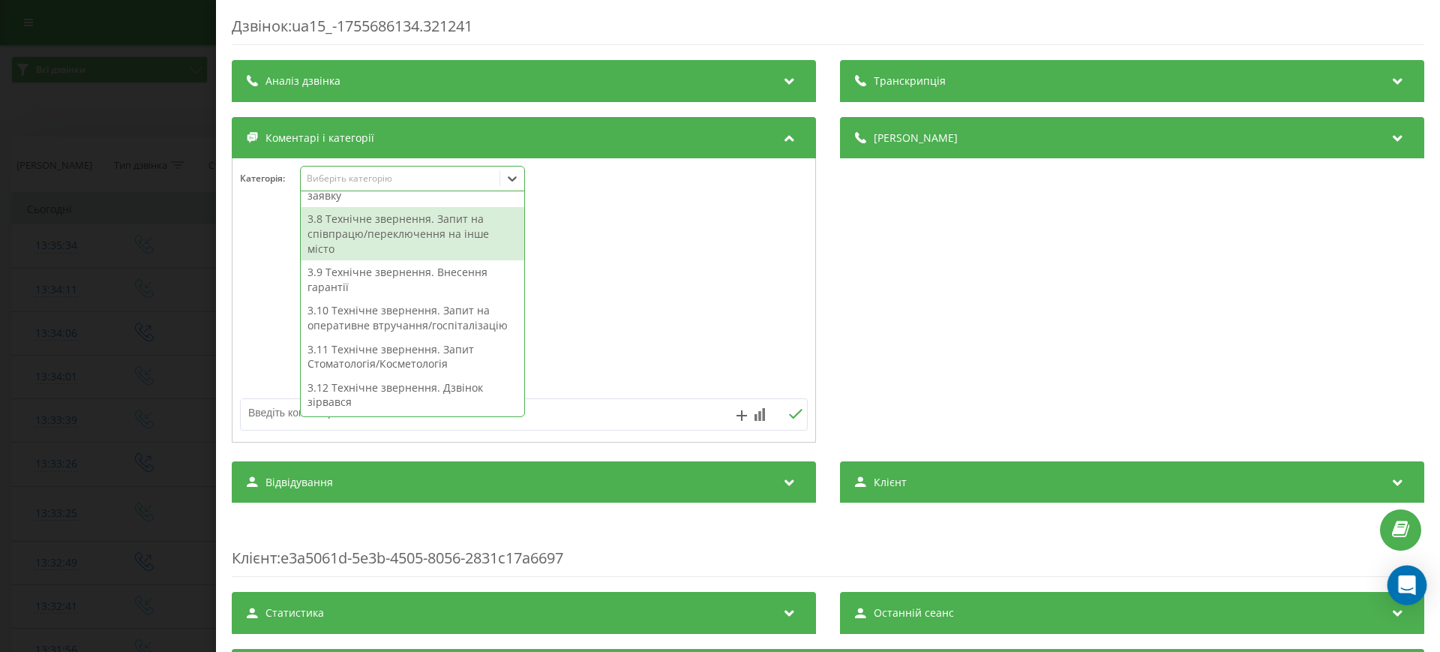
click at [1414, 585] on icon "Open Intercom Messenger" at bounding box center [1406, 584] width 17 height 19
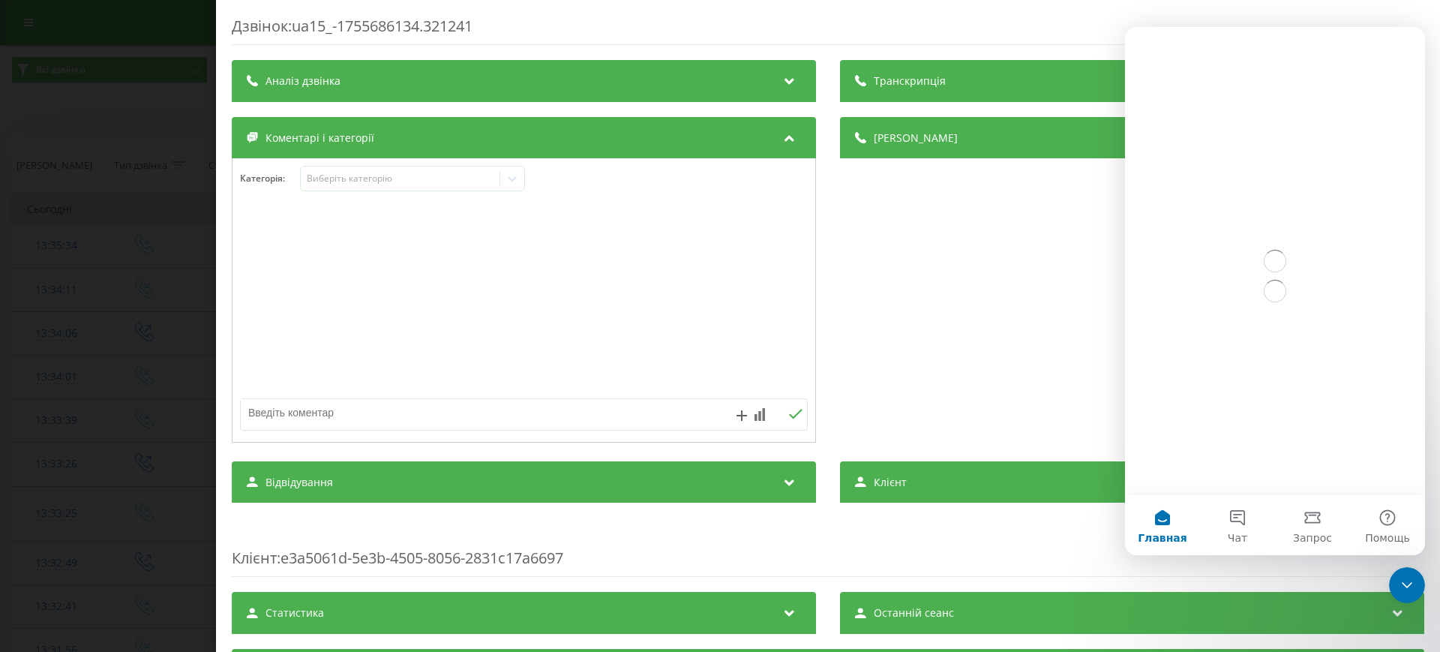
scroll to position [0, 0]
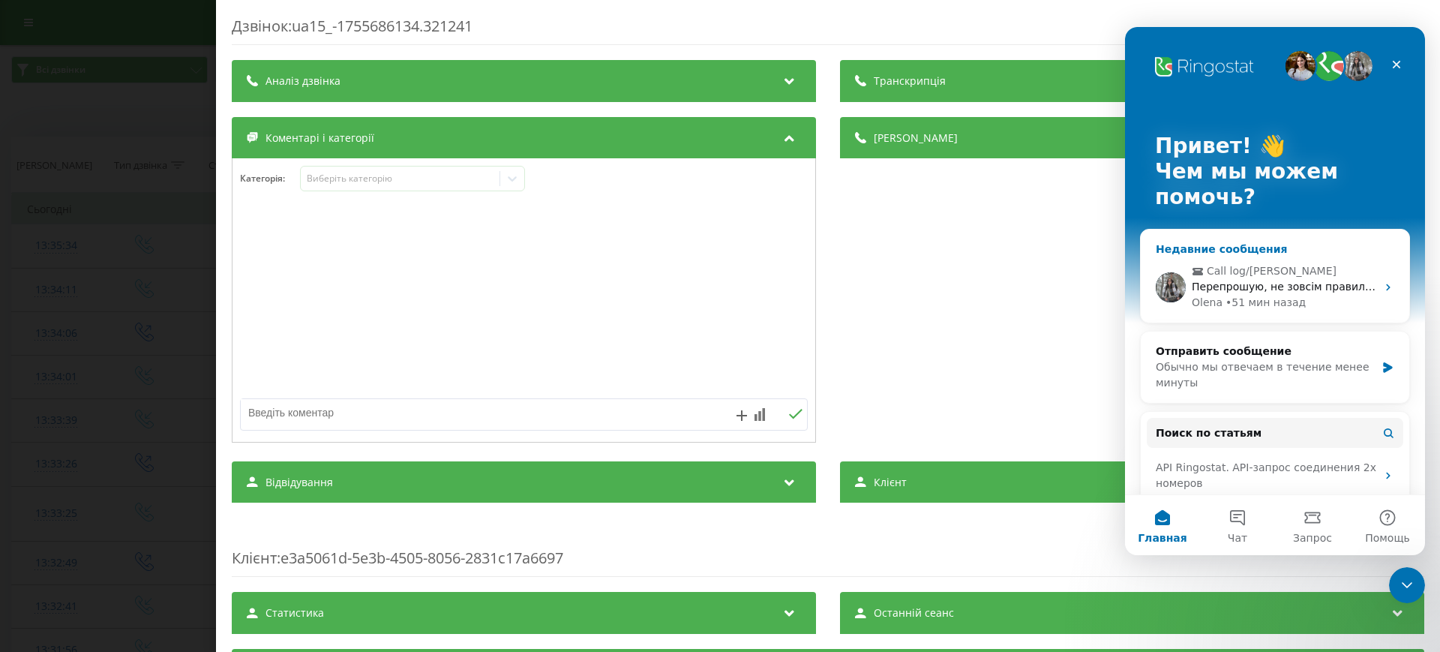
click at [1242, 297] on div "• 51 мин назад" at bounding box center [1265, 303] width 80 height 16
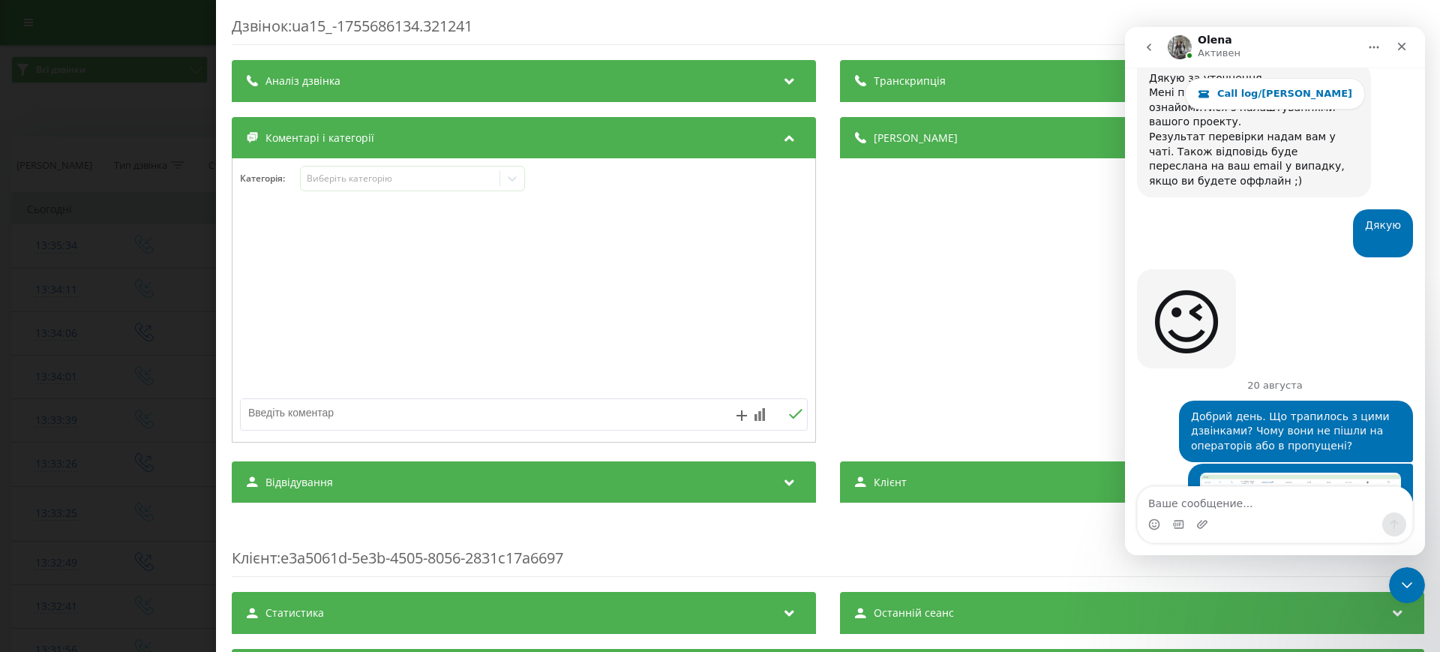
scroll to position [21838, 0]
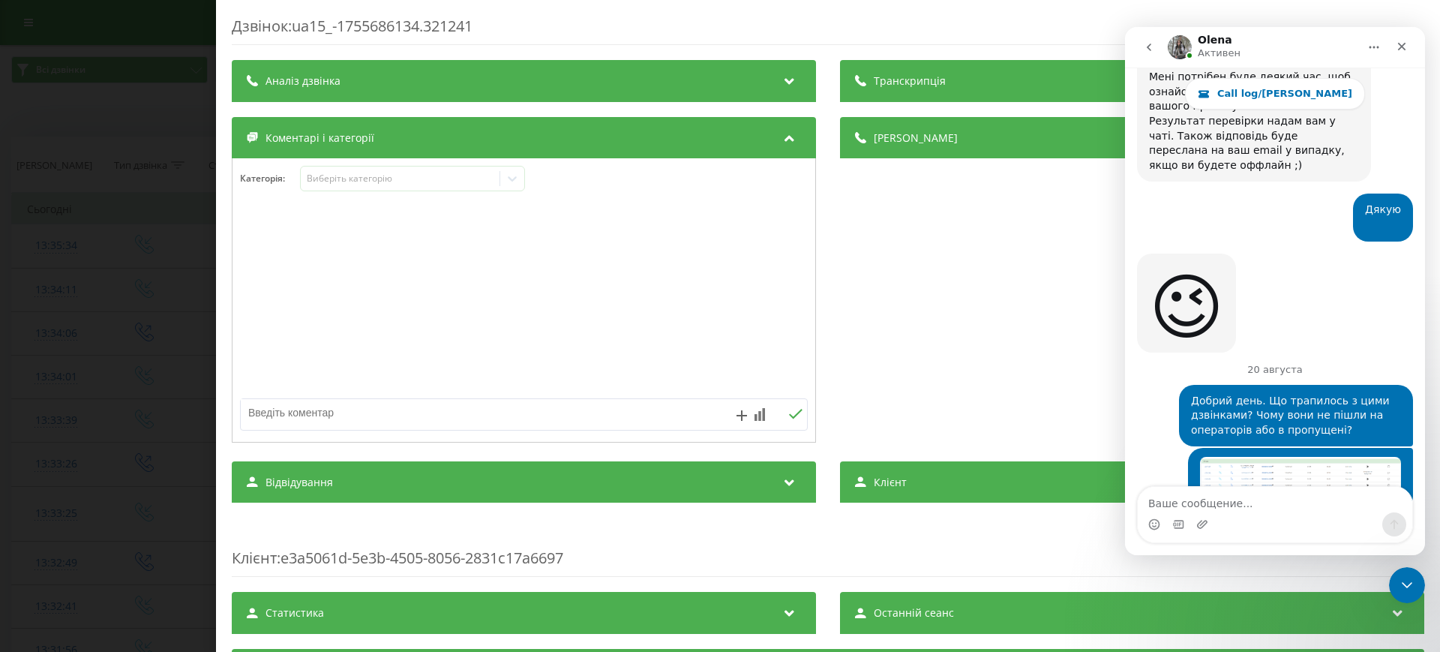
click at [1236, 496] on textarea "Ваше сообщение..." at bounding box center [1275, 499] width 274 height 25
type textarea "Так"
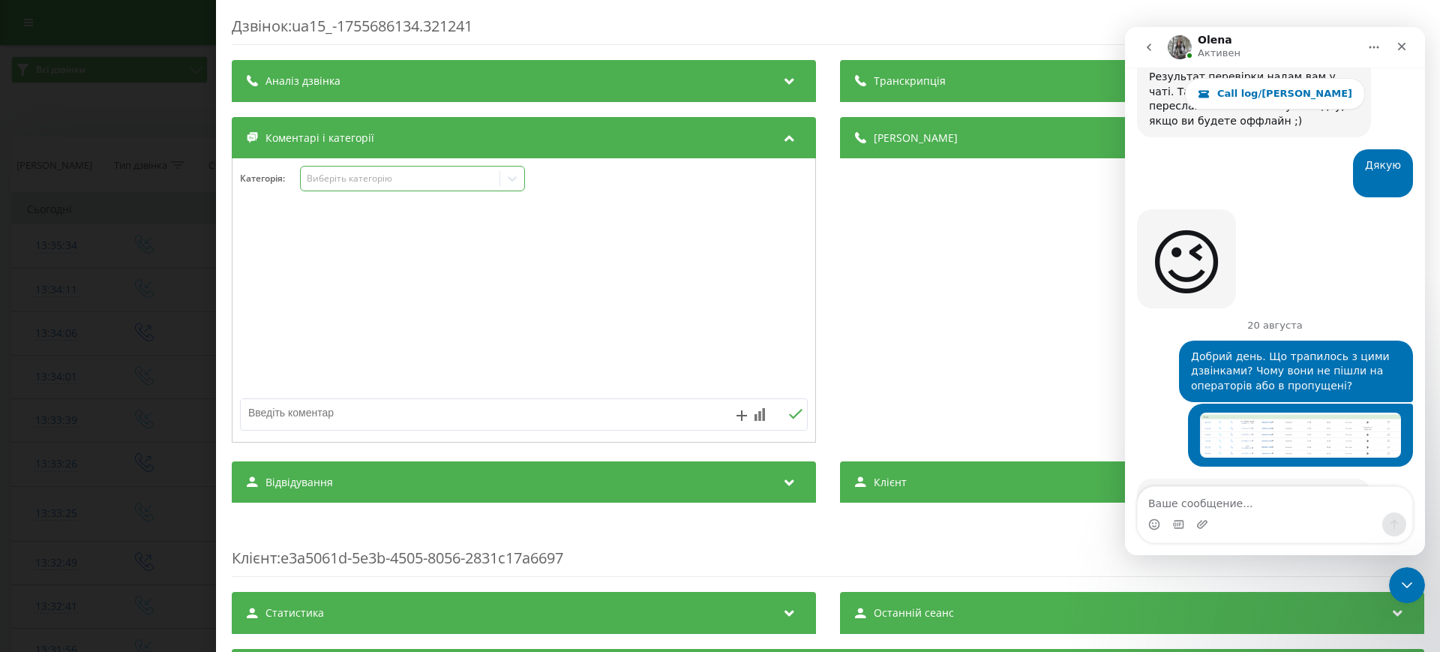
click at [511, 180] on icon at bounding box center [512, 178] width 15 height 15
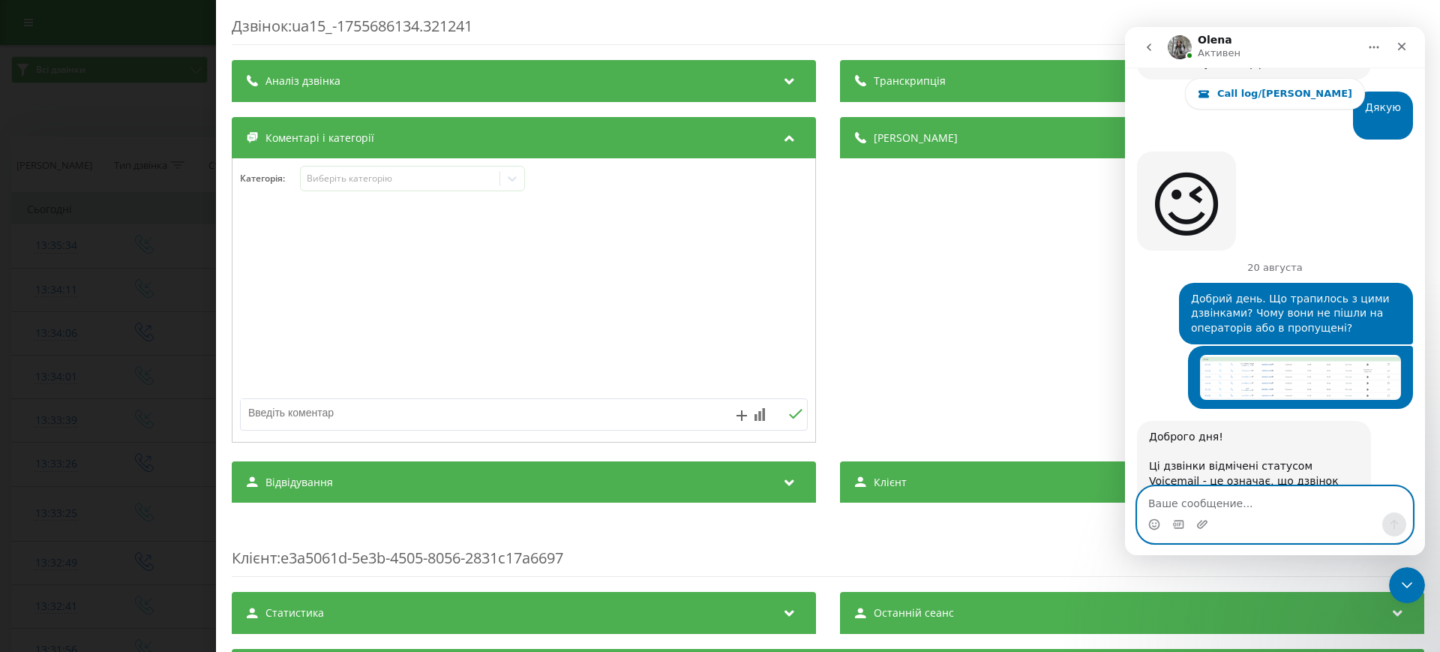
click at [1213, 496] on textarea "Ваше сообщение..." at bounding box center [1275, 499] width 274 height 25
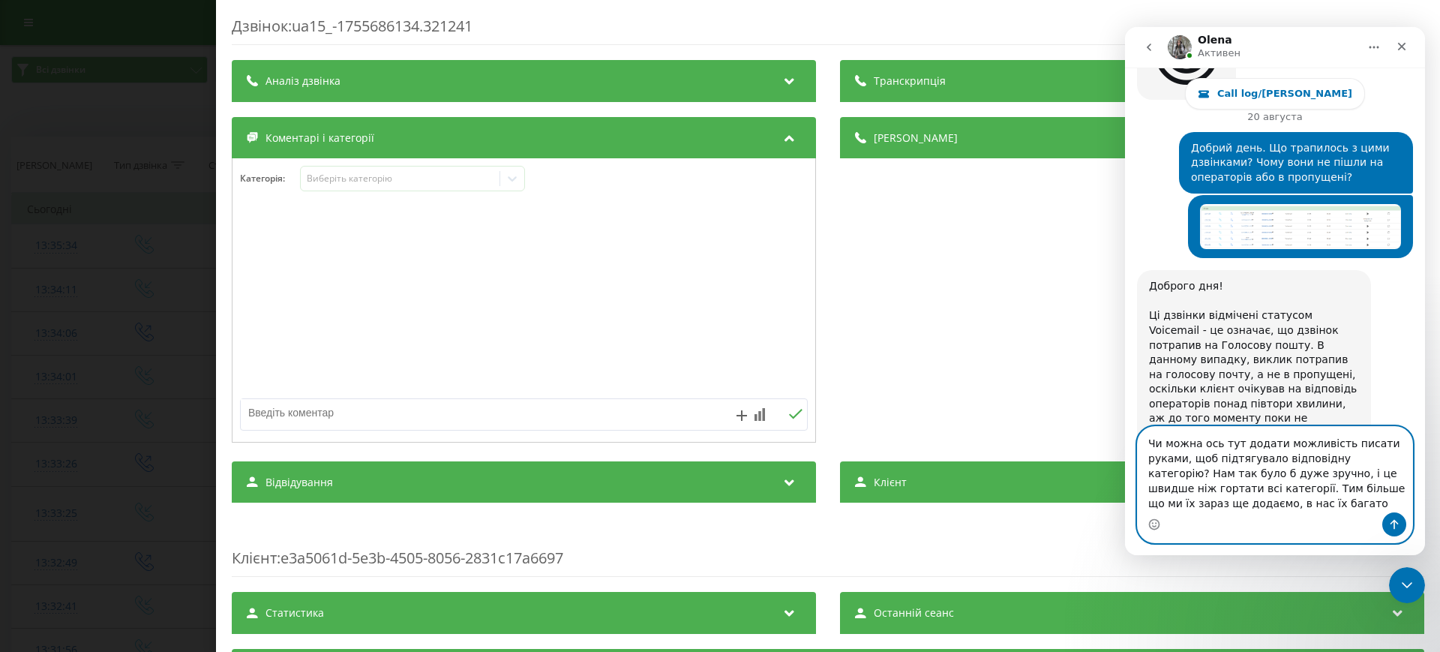
scroll to position [22140, 0]
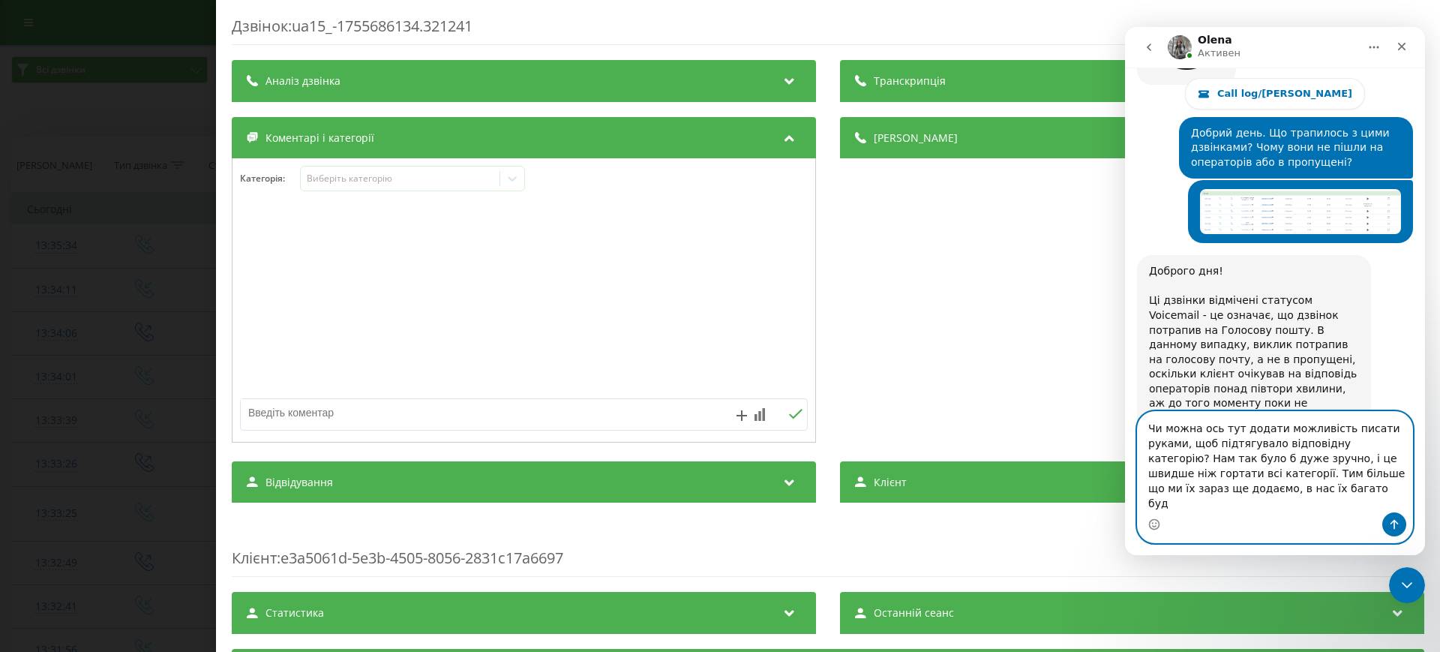
type textarea "Чи можна ось тут додати можливість писати руками, щоб підтягувало відповідну ка…"
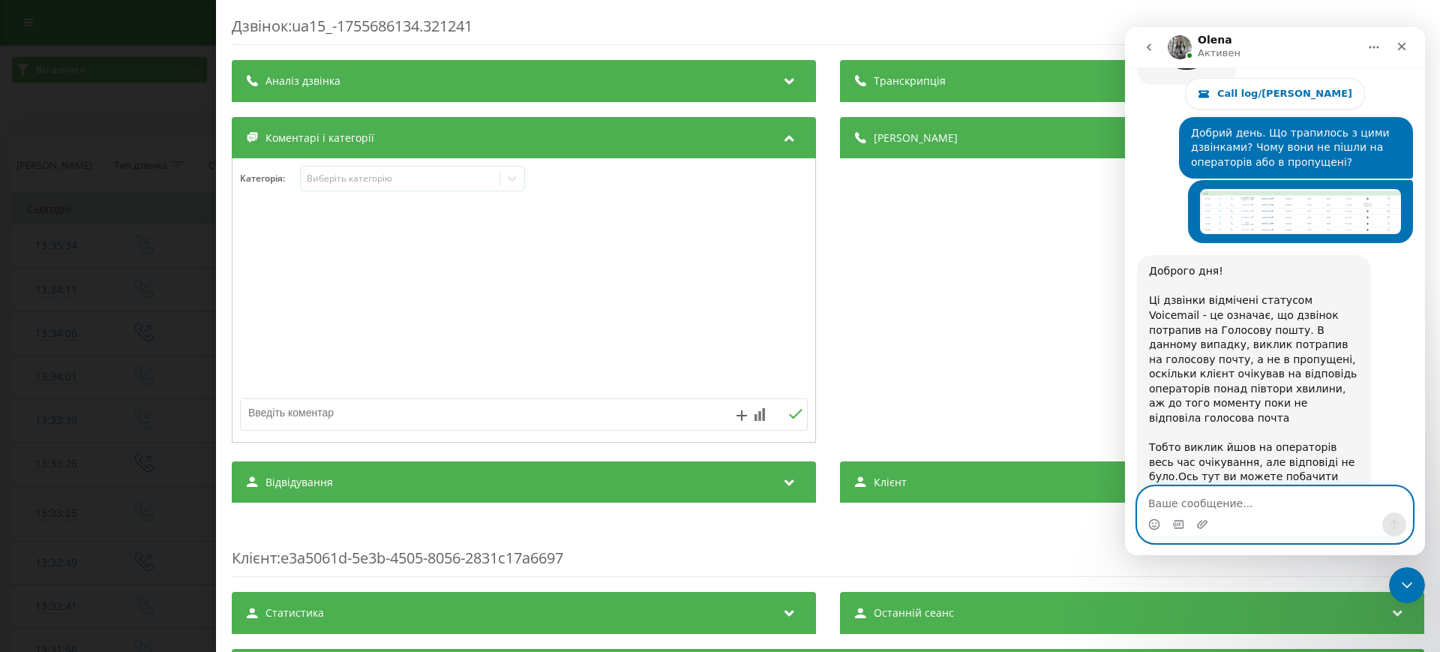
scroll to position [22188, 0]
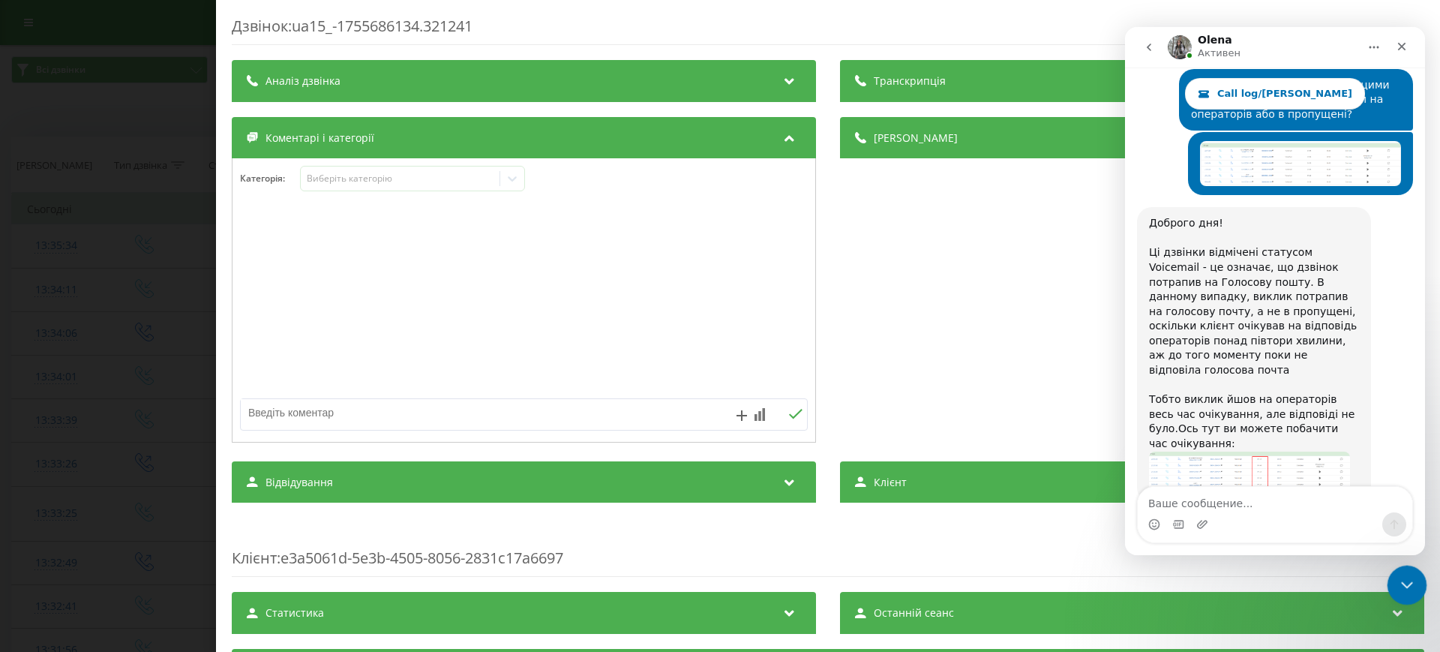
click at [1413, 574] on icon "Закрыть службу сообщений Intercom" at bounding box center [1405, 583] width 18 height 18
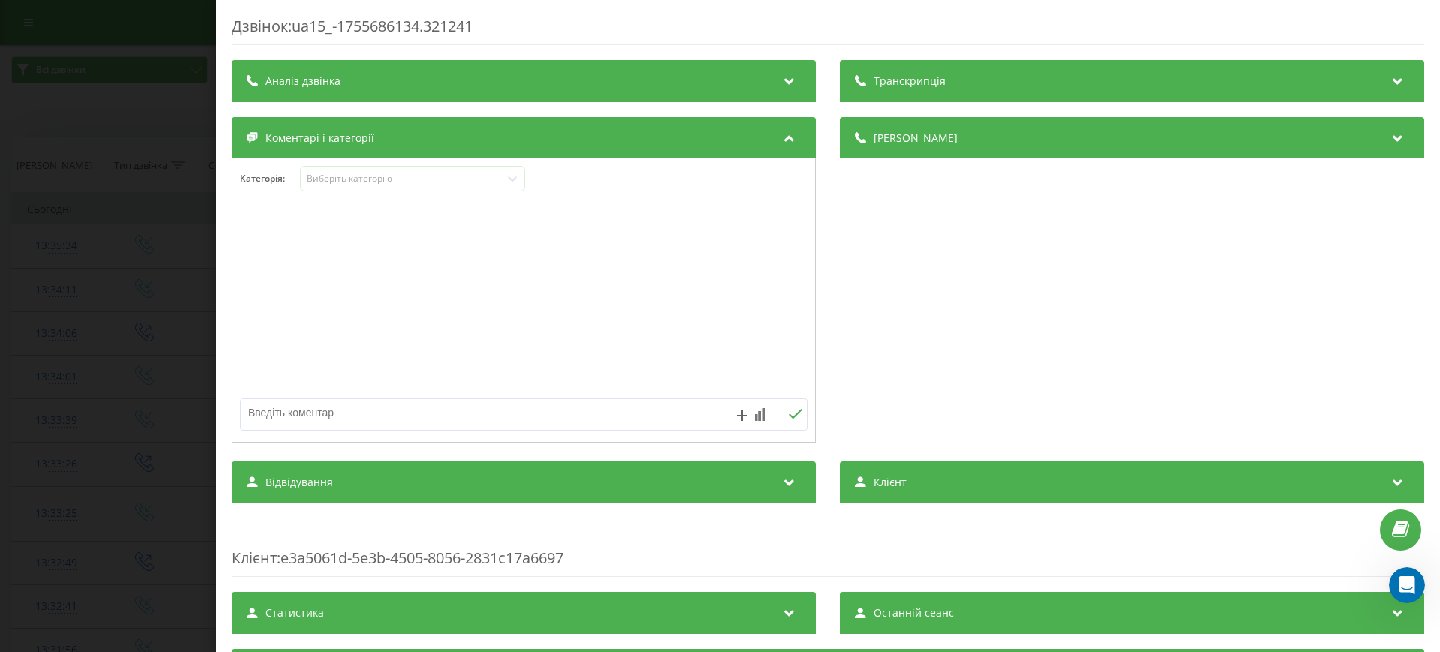
scroll to position [0, 0]
click at [534, 229] on div at bounding box center [523, 301] width 583 height 180
click at [0, 169] on div "Дзвінок : ua15_-1755686134.321241 Транскрипція Для AI-аналізу майбутніх дзвінкі…" at bounding box center [720, 326] width 1440 height 652
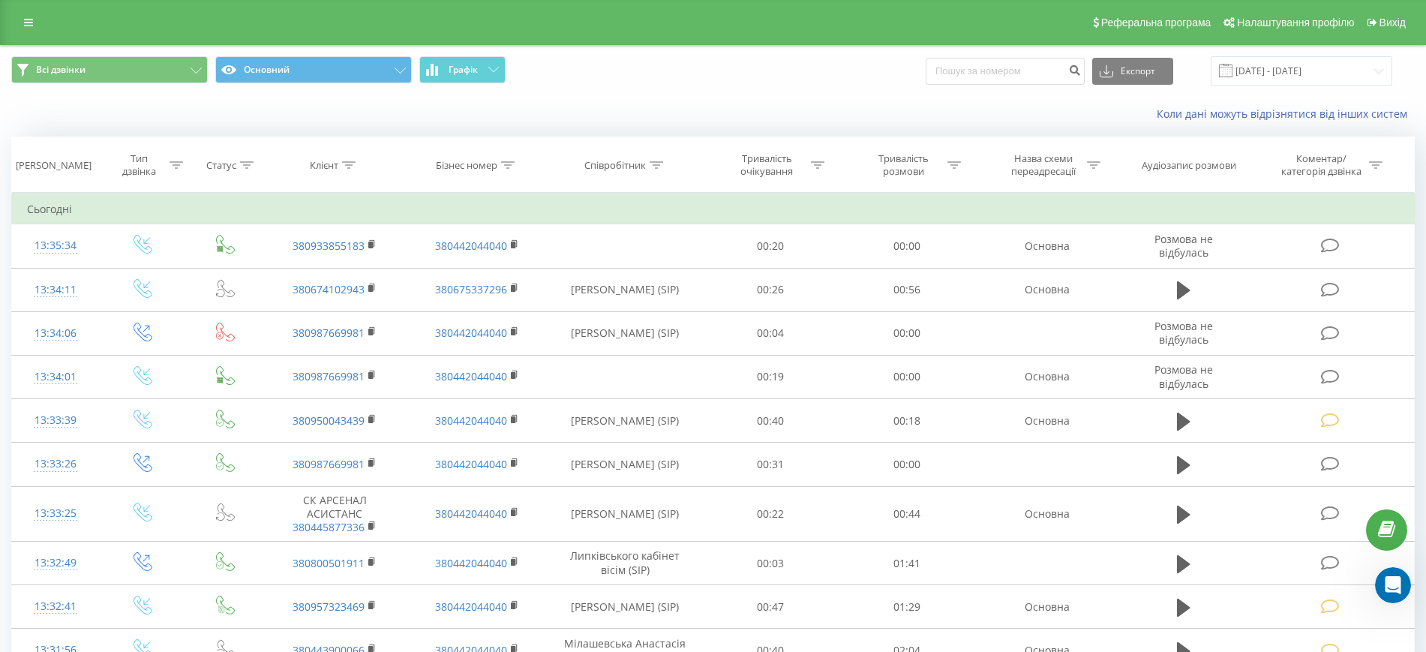
scroll to position [22188, 0]
drag, startPoint x: 1385, startPoint y: 580, endPoint x: 2674, endPoint y: 1127, distance: 1400.5
click at [1385, 580] on icon "Открыть службу сообщений Intercom" at bounding box center [1390, 583] width 25 height 25
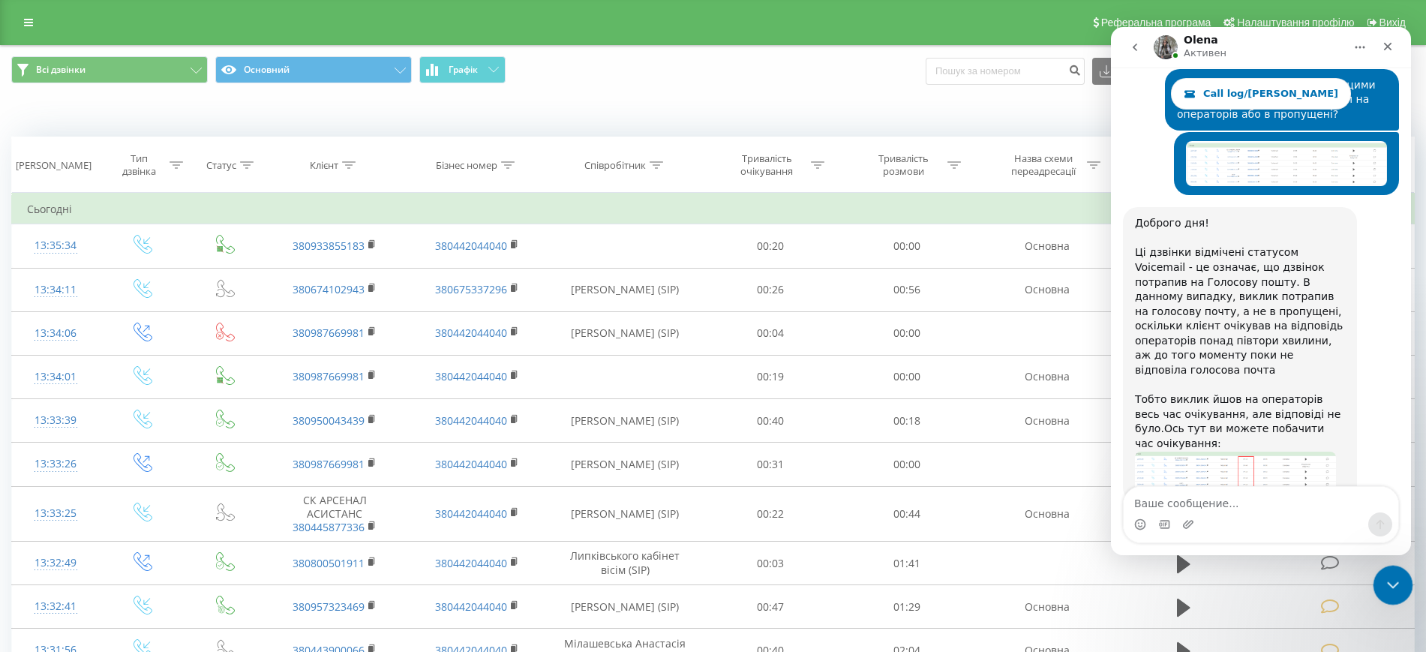
click at [1389, 592] on div "Закрыть службу сообщений Intercom" at bounding box center [1390, 583] width 36 height 36
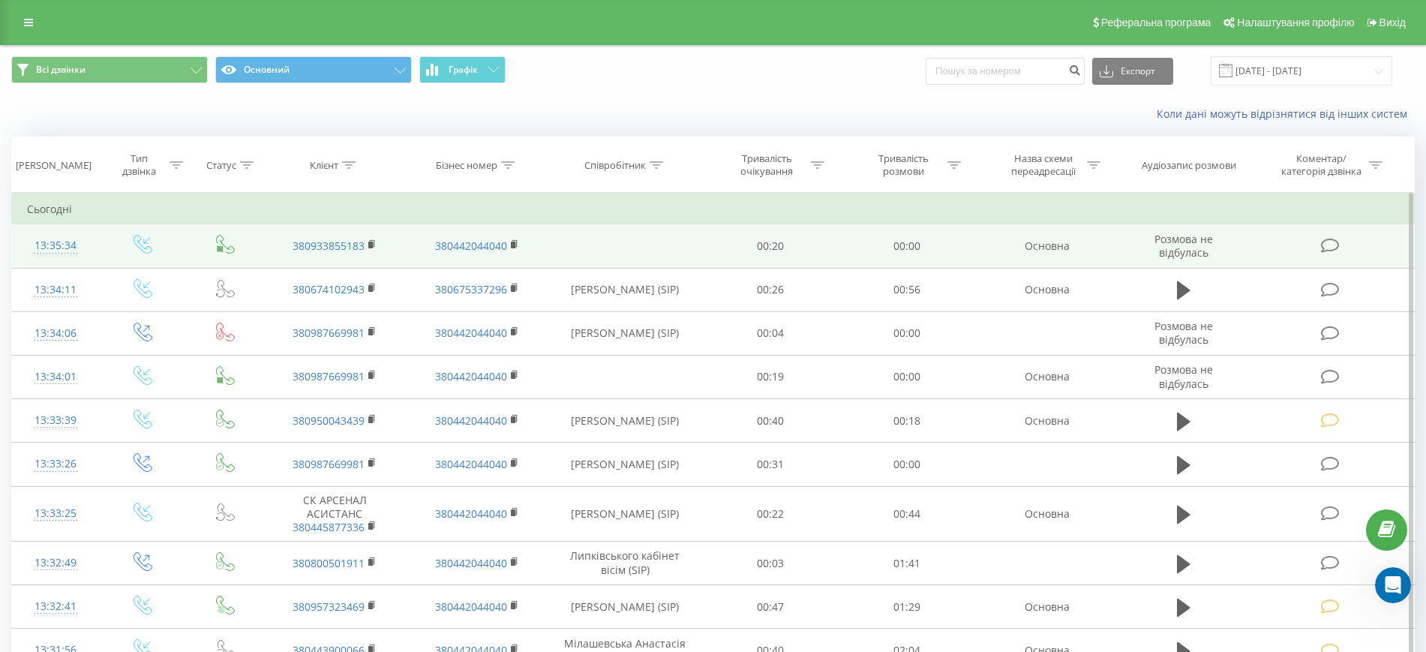
click at [1330, 248] on icon at bounding box center [1330, 246] width 19 height 16
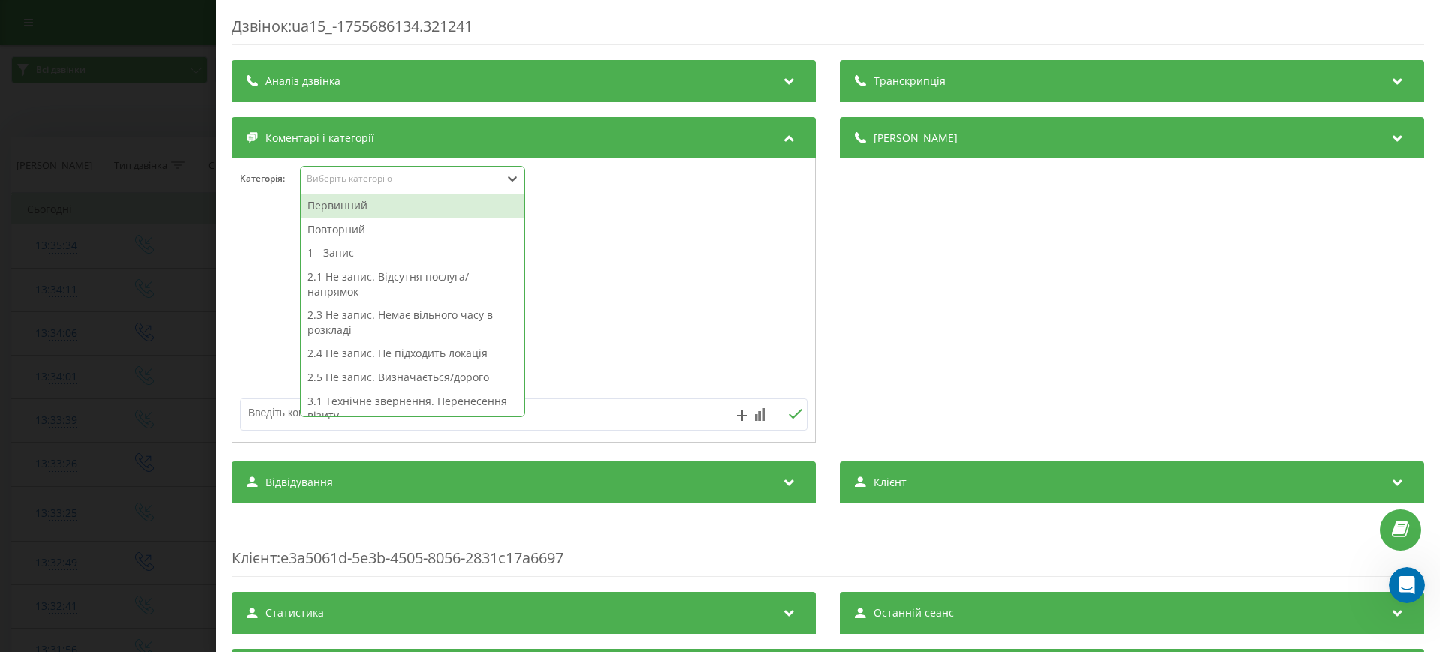
click at [519, 172] on icon at bounding box center [512, 178] width 15 height 15
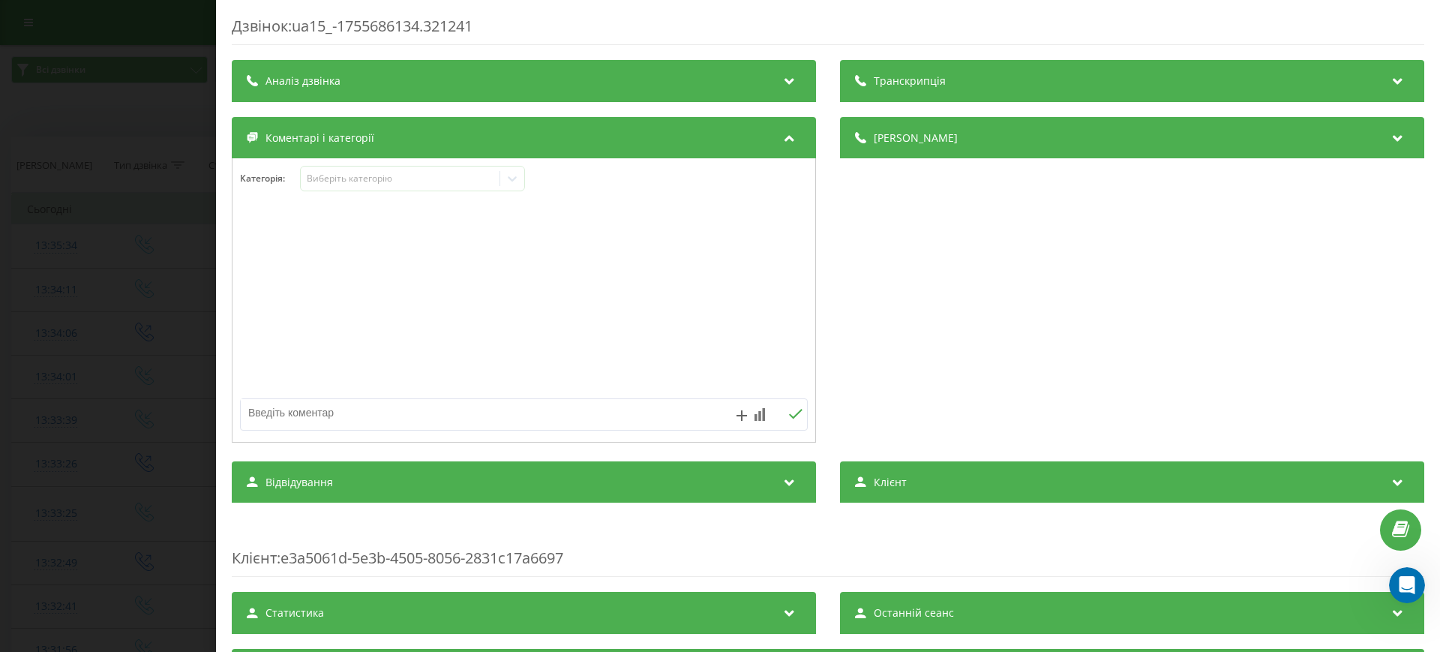
click at [650, 298] on div at bounding box center [523, 301] width 583 height 180
click at [157, 307] on div "Дзвінок : ua15_-1755686134.321241 Транскрипція Для AI-аналізу майбутніх дзвінкі…" at bounding box center [720, 326] width 1440 height 652
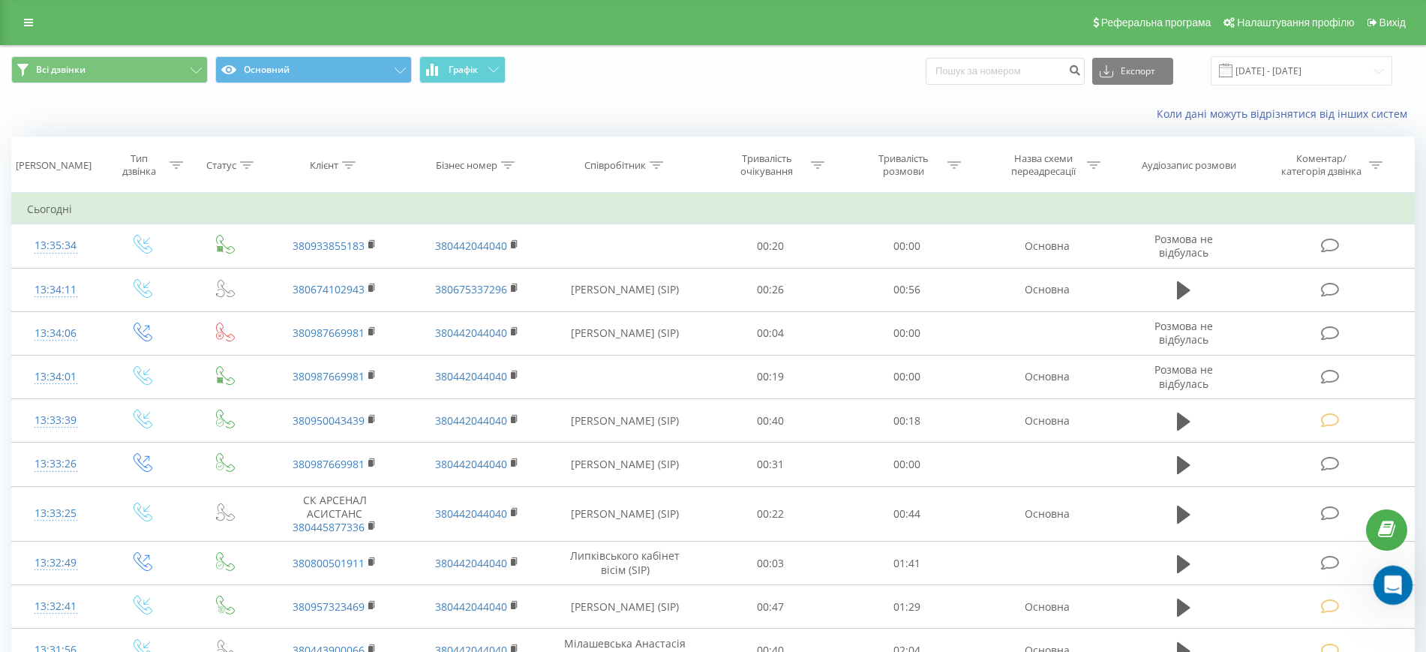
click at [1393, 593] on icon "Открыть службу сообщений Intercom" at bounding box center [1390, 583] width 25 height 25
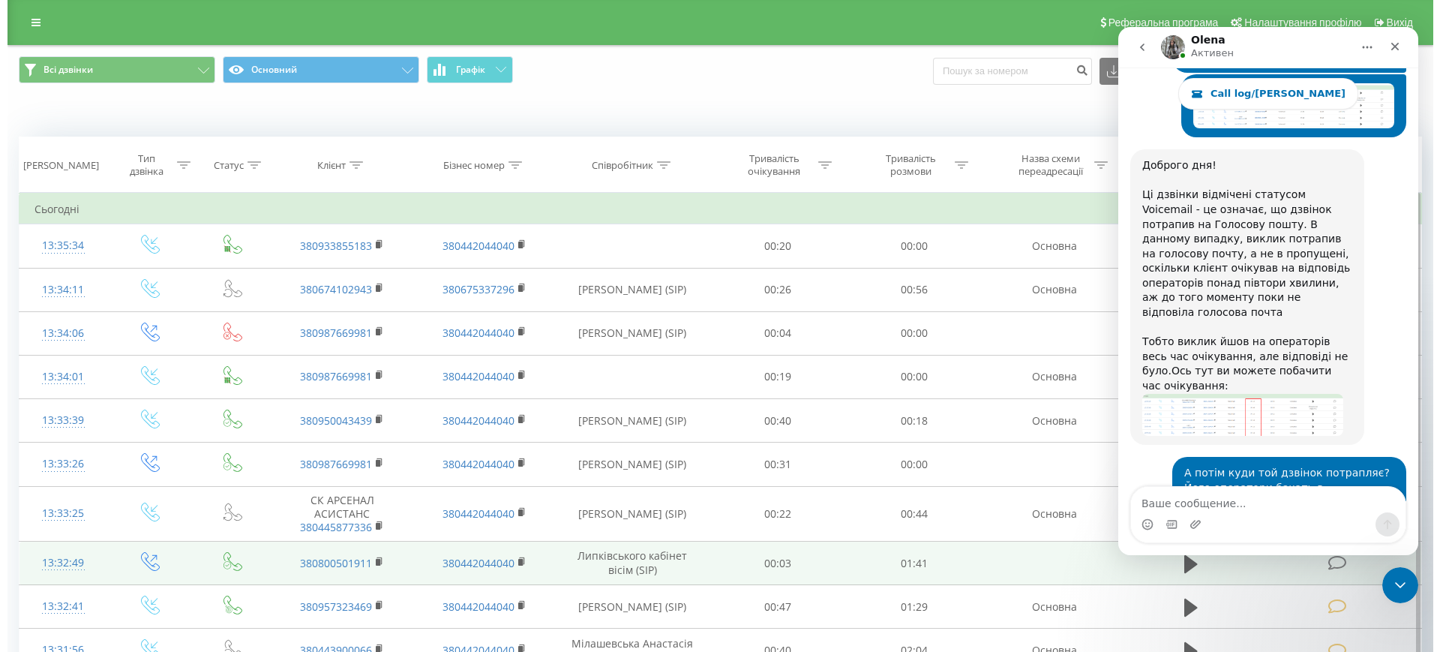
scroll to position [22188, 0]
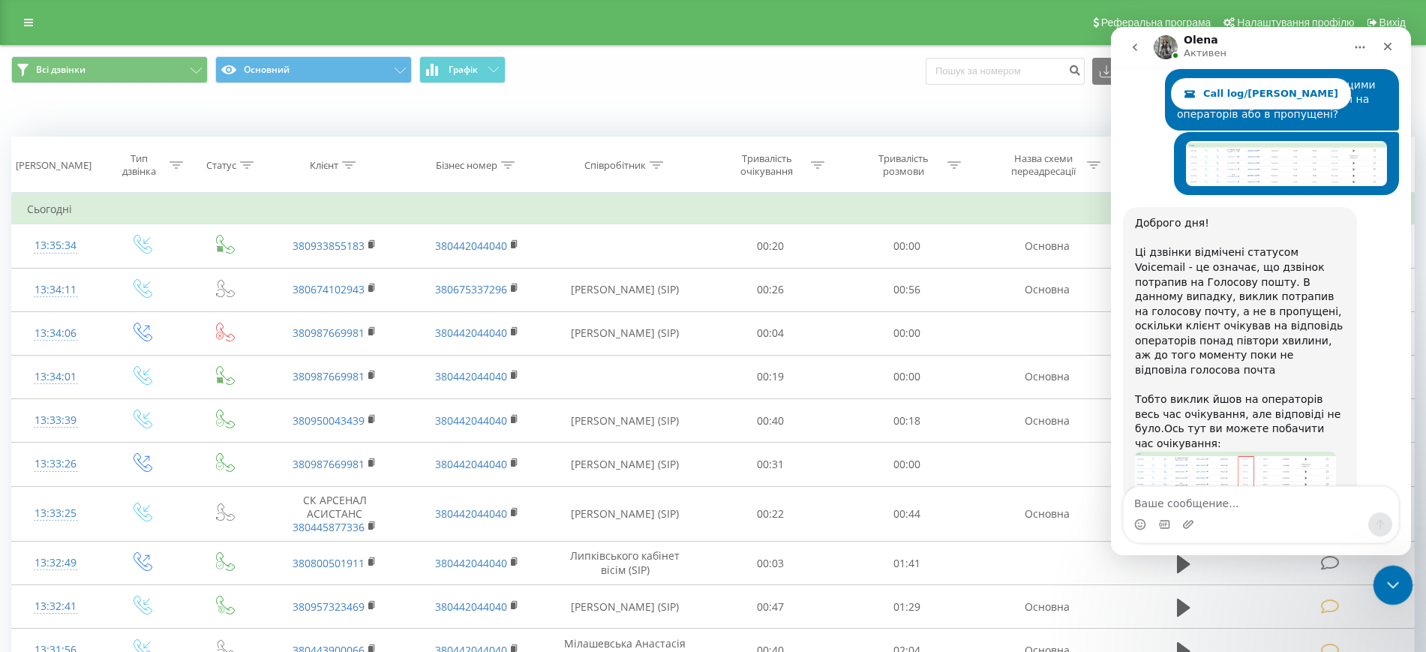
click at [1393, 580] on icon "Закрыть службу сообщений Intercom" at bounding box center [1390, 583] width 18 height 18
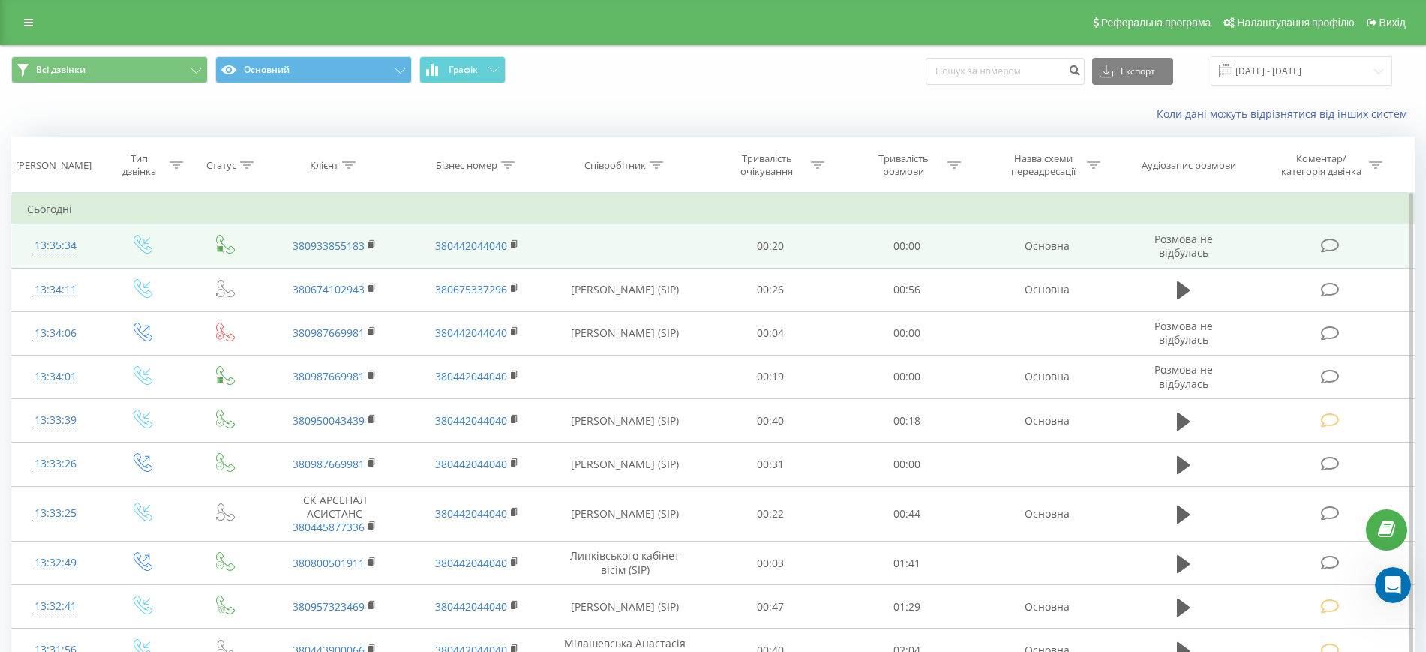
click at [1337, 244] on icon at bounding box center [1330, 246] width 19 height 16
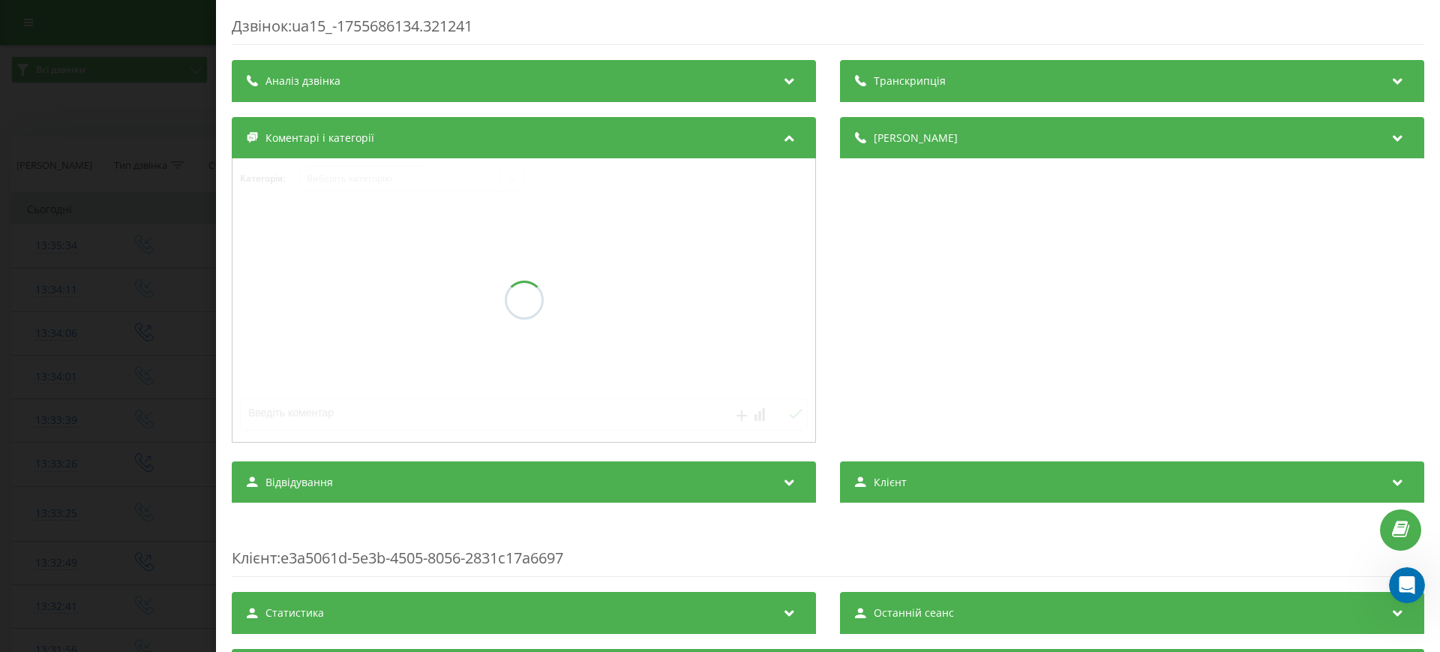
scroll to position [22246, 0]
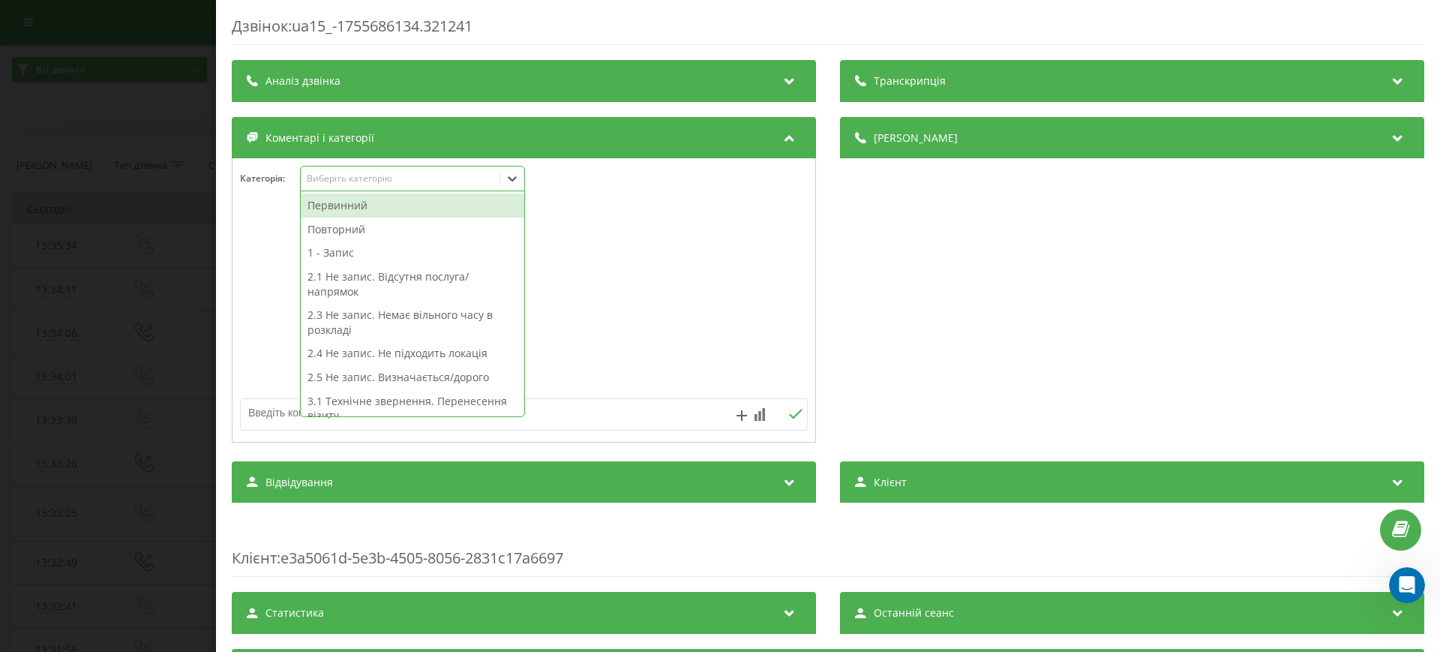
click at [512, 184] on icon at bounding box center [512, 178] width 15 height 15
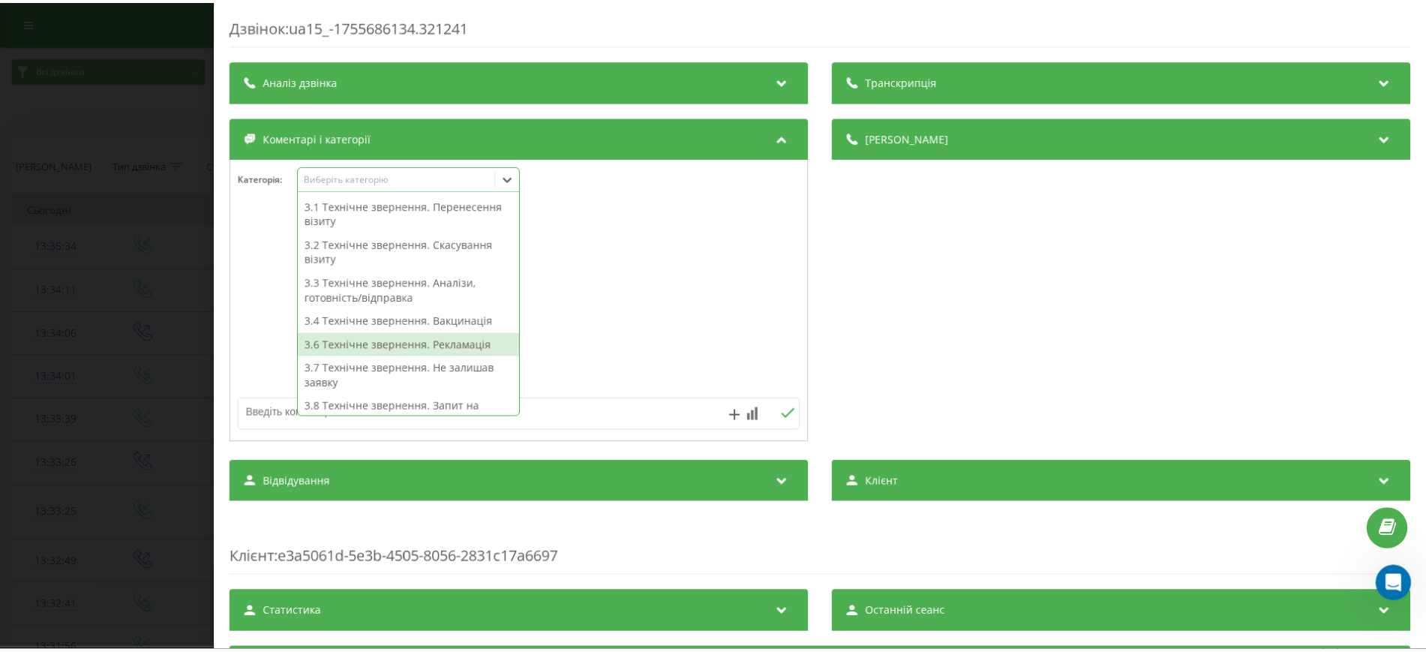
scroll to position [101, 0]
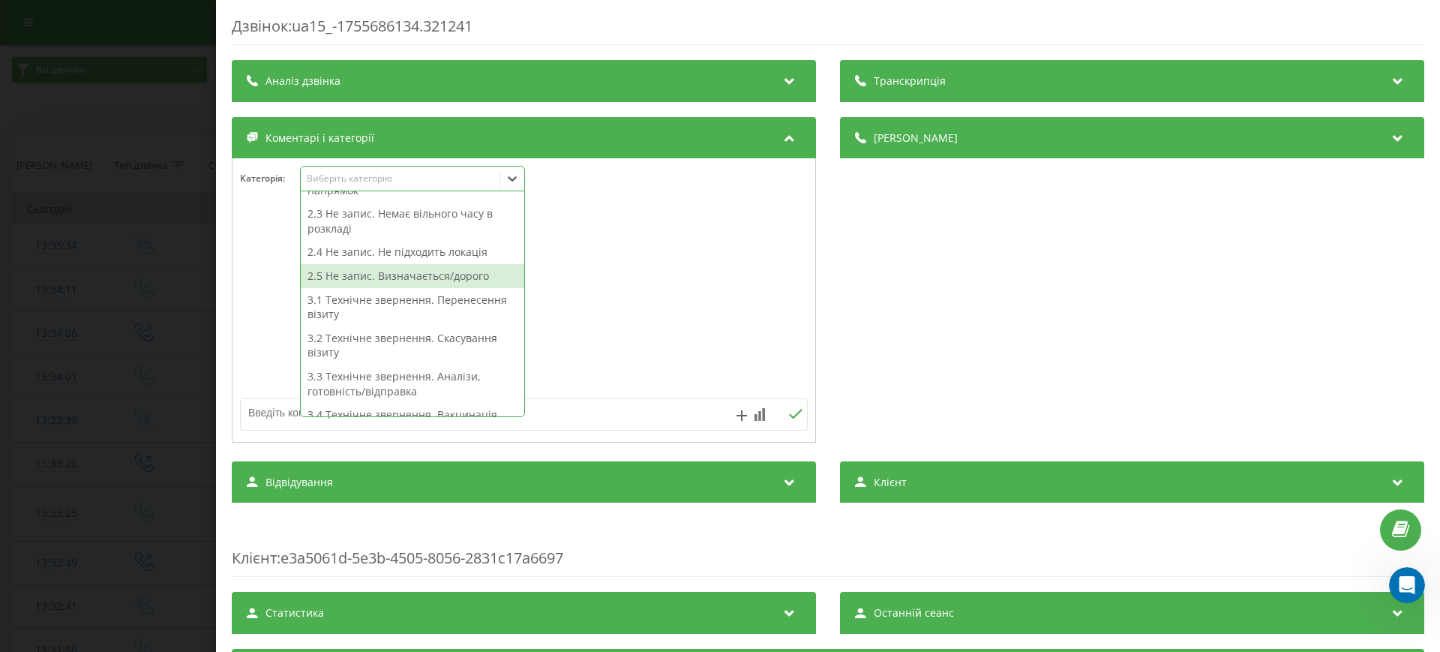
click at [99, 334] on div "Дзвінок : ua15_-1755686134.321241 Транскрипція Для AI-аналізу майбутніх дзвінкі…" at bounding box center [720, 326] width 1440 height 652
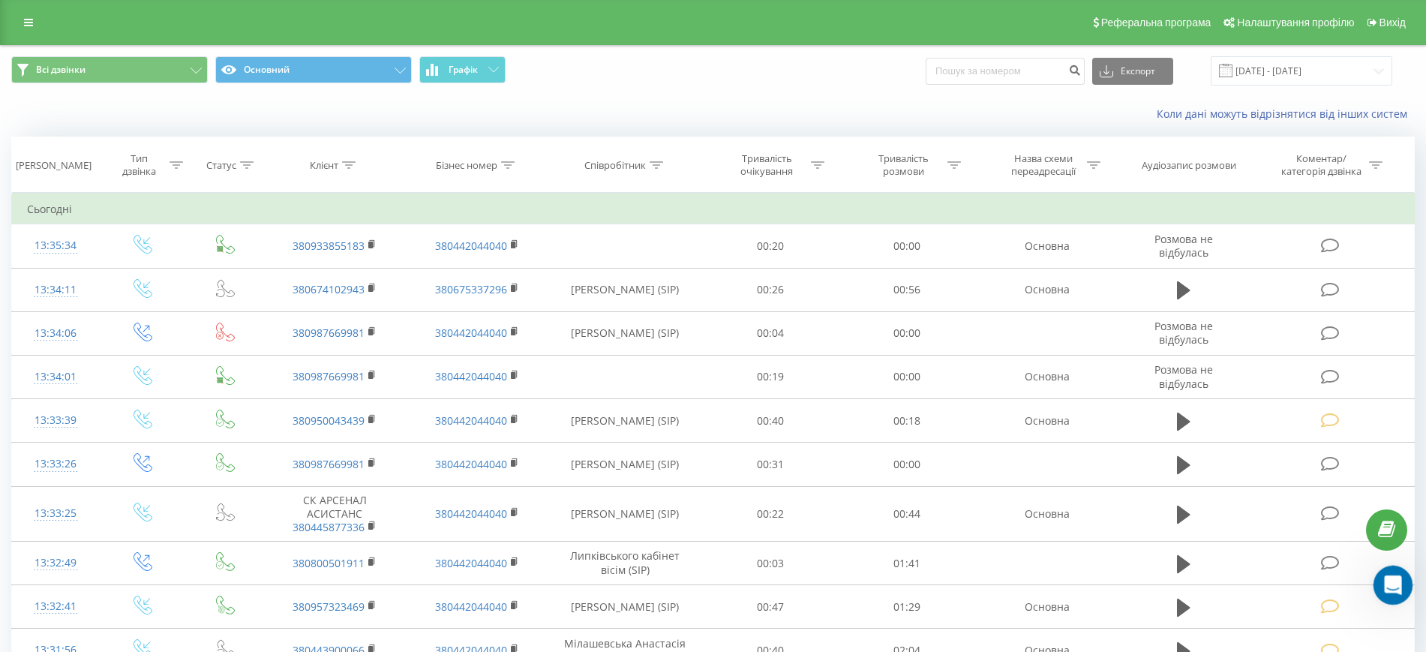
click at [1396, 580] on icon "Открыть службу сообщений Intercom" at bounding box center [1390, 583] width 25 height 25
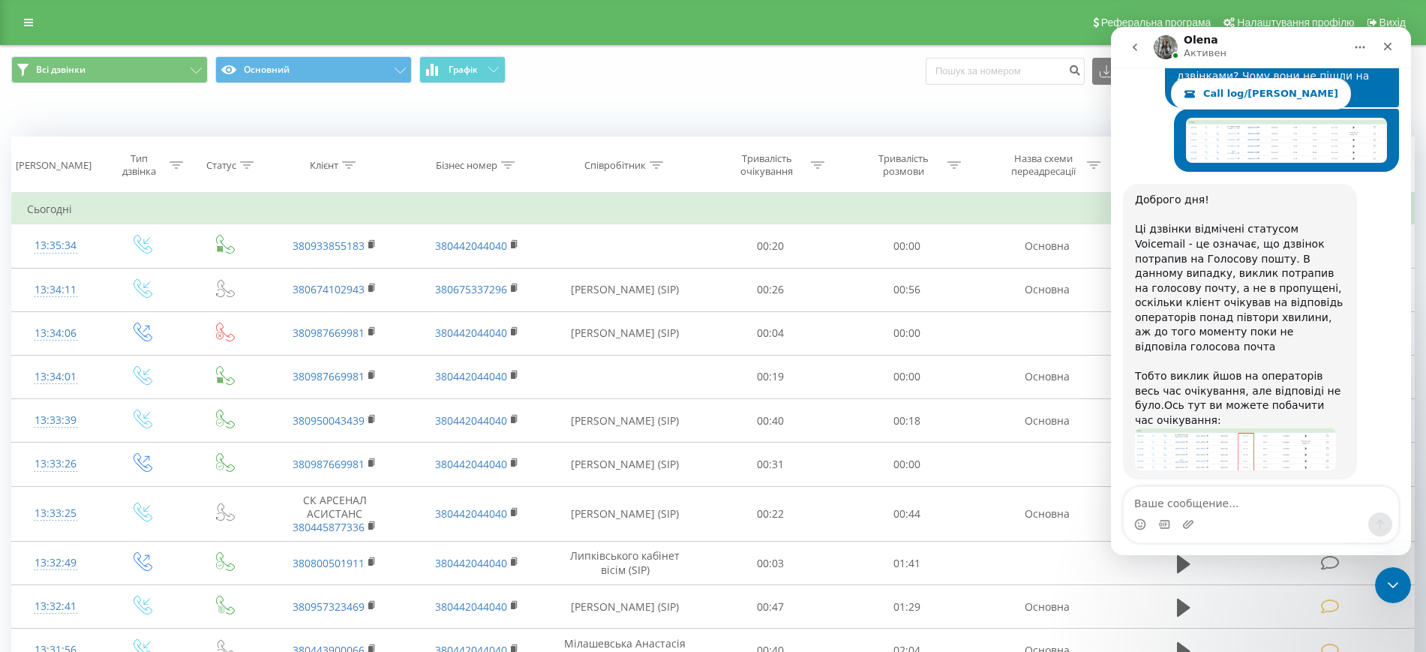
scroll to position [22311, 0]
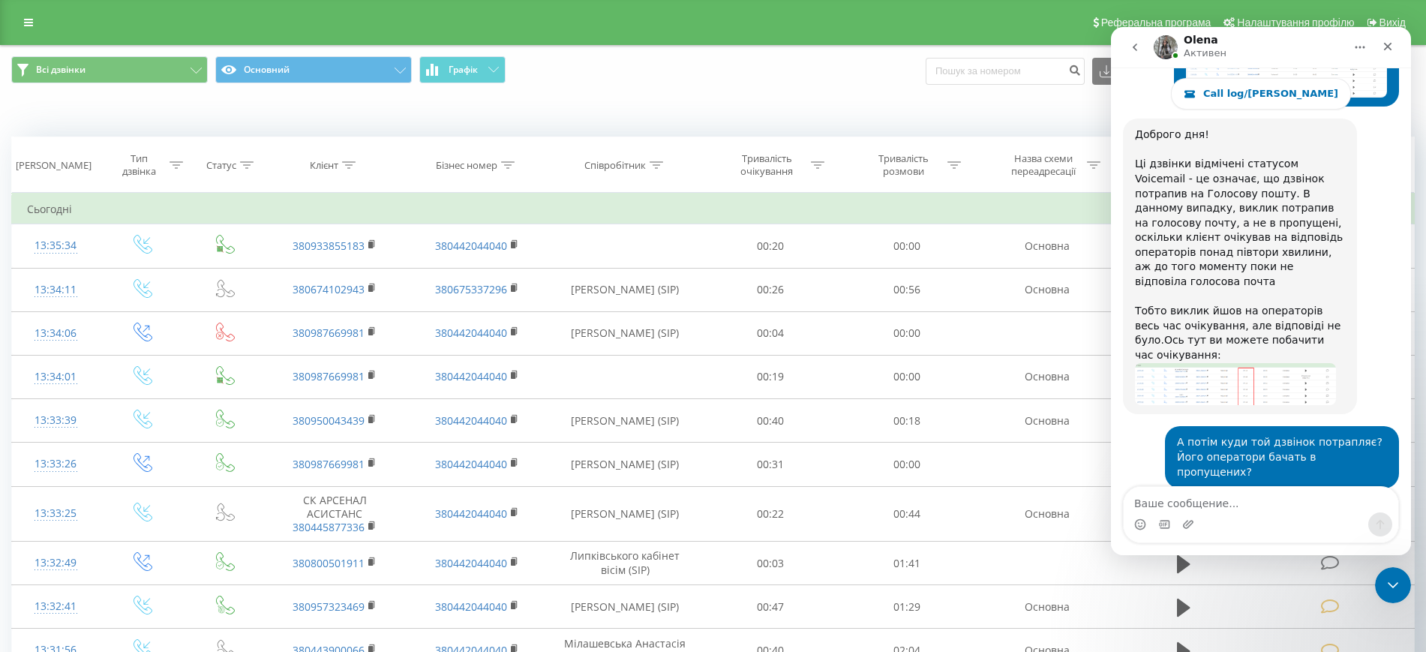
click at [1187, 502] on textarea "Ваше сообщение..." at bounding box center [1260, 499] width 274 height 25
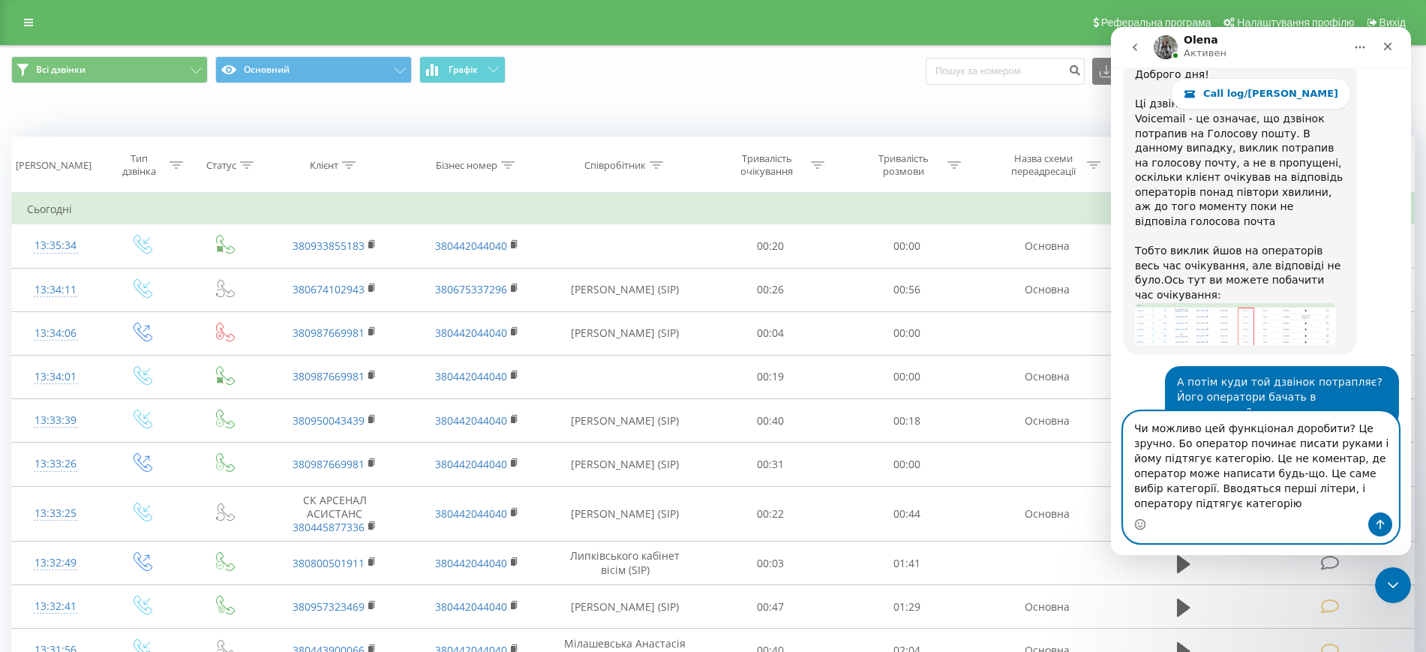
scroll to position [22386, 0]
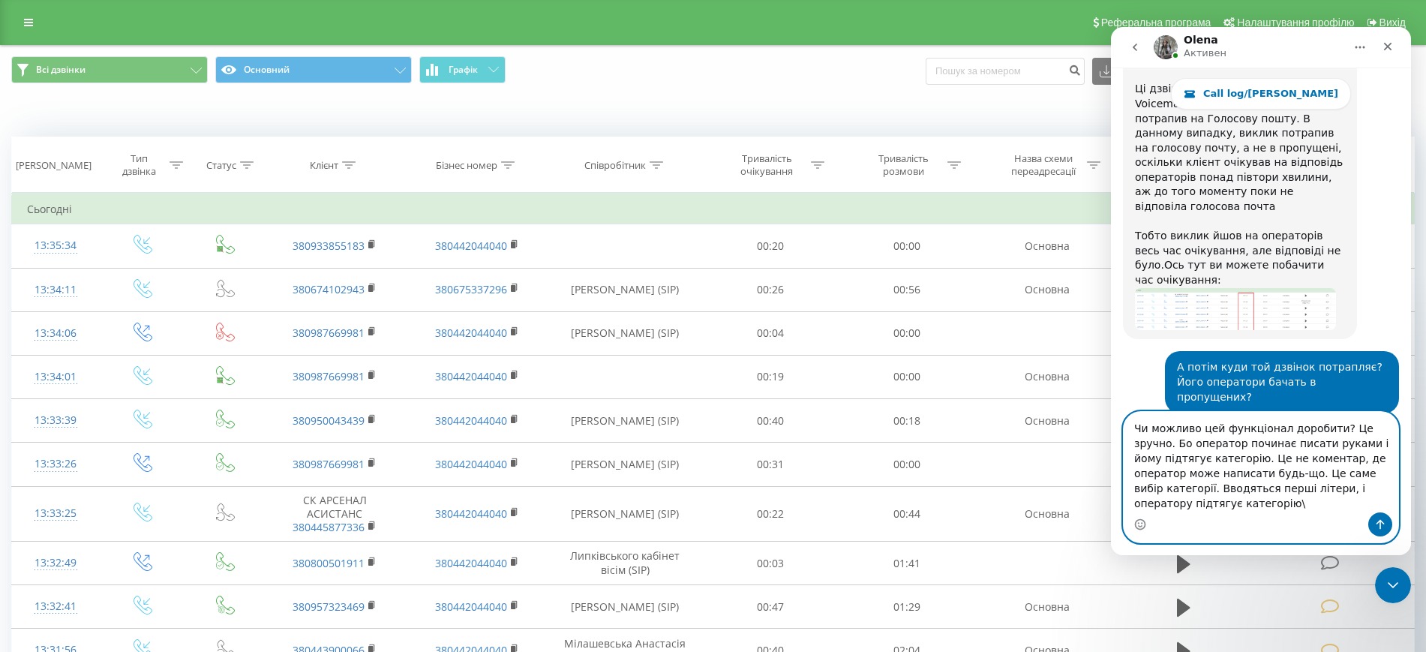
type textarea "Чи можливо цей функціонал доробити? Це зручно. Бо оператор починає писати рукам…"
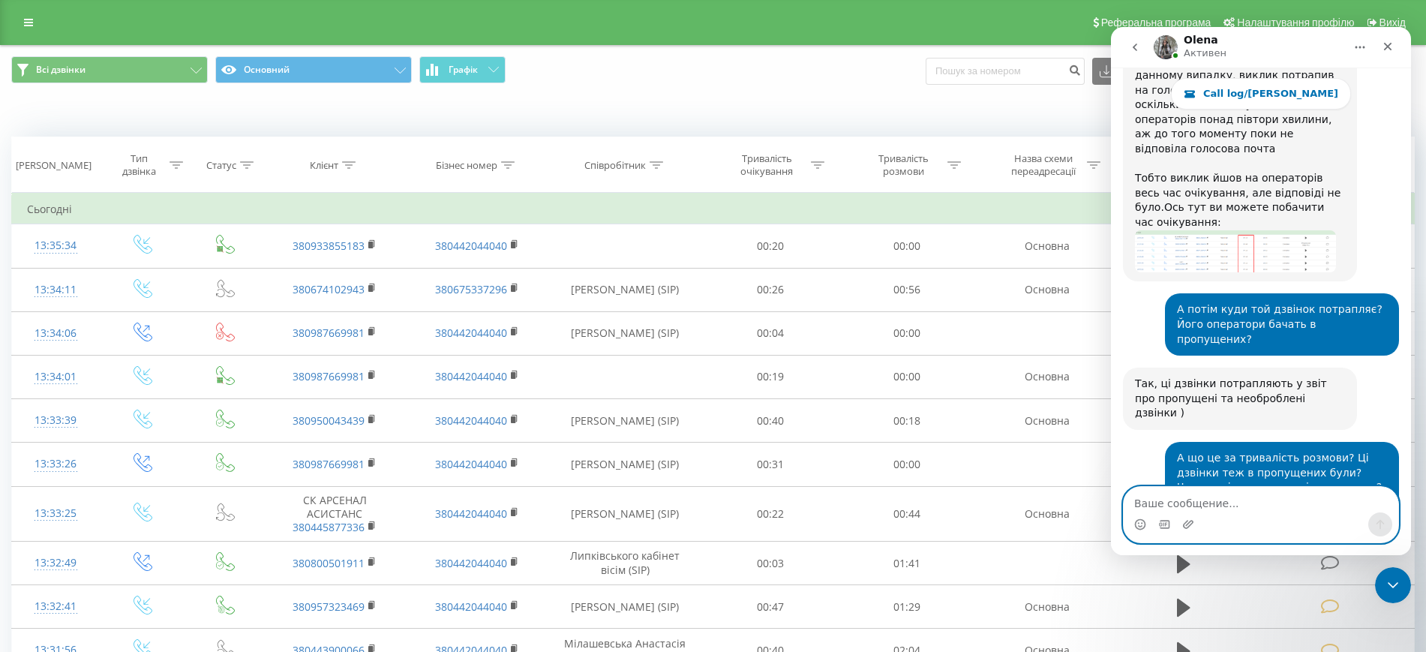
scroll to position [22444, 0]
click at [1396, 590] on icon "Закрыть службу сообщений Intercom" at bounding box center [1390, 583] width 18 height 18
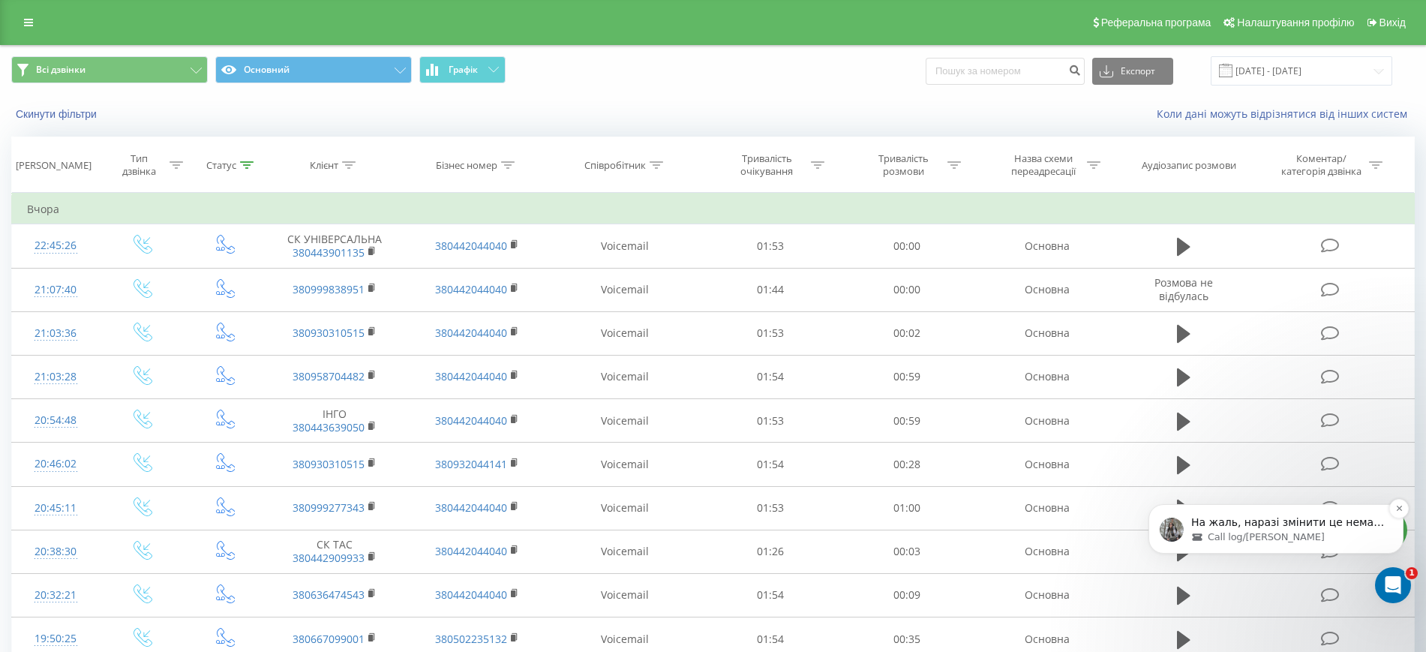
scroll to position [19868, 0]
click at [1403, 587] on div "Открыть службу сообщений Intercom" at bounding box center [1390, 582] width 49 height 49
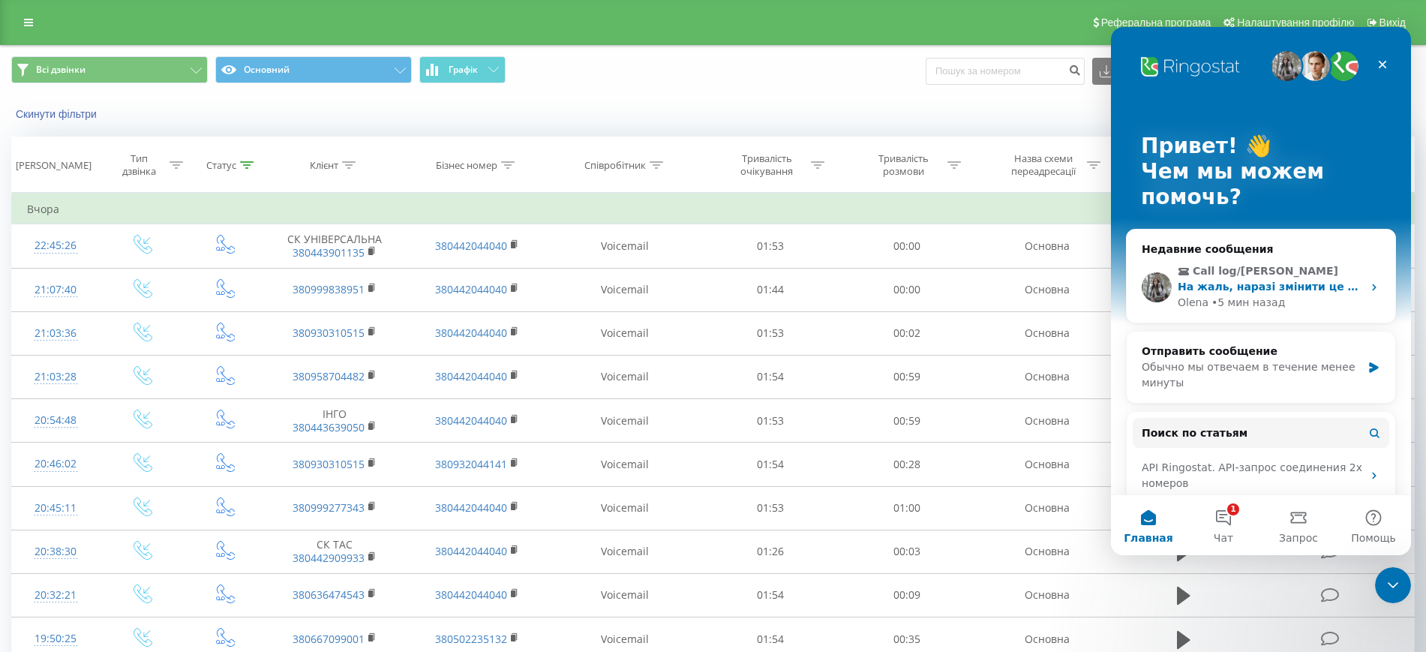
click at [1260, 295] on div "• 5 мин назад" at bounding box center [1247, 303] width 73 height 16
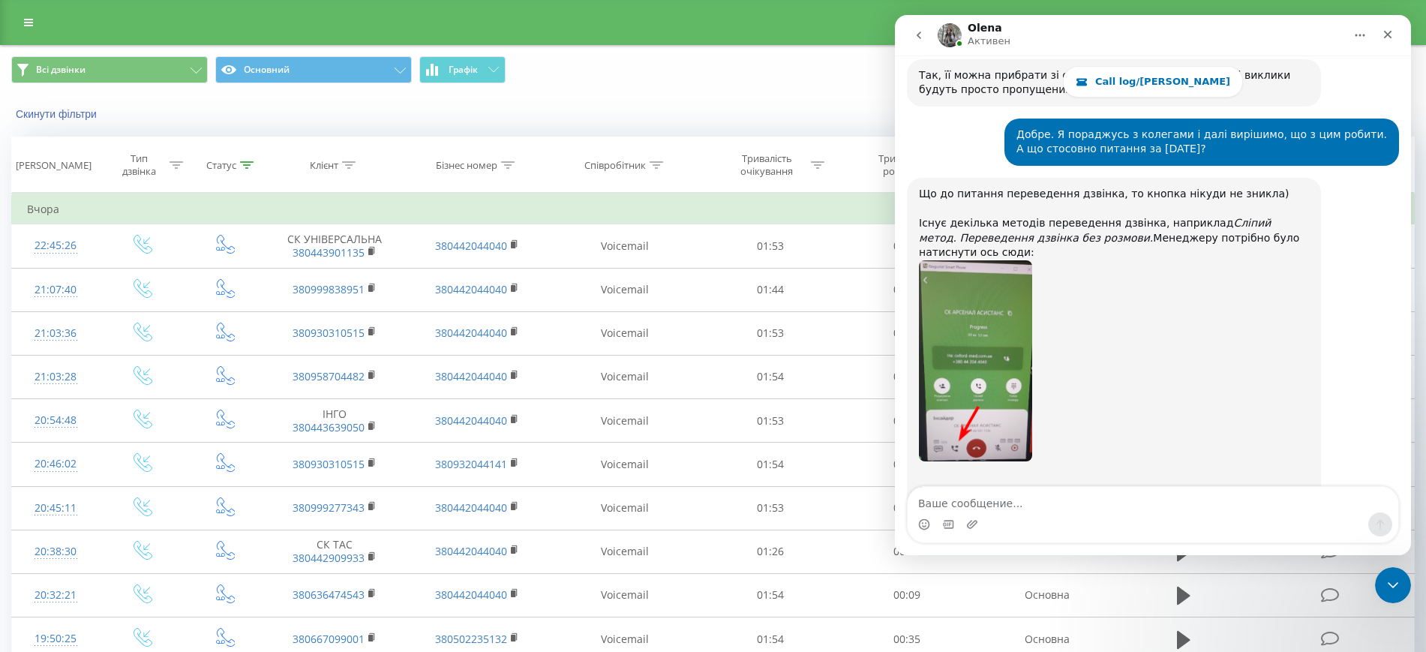
scroll to position [19957, 0]
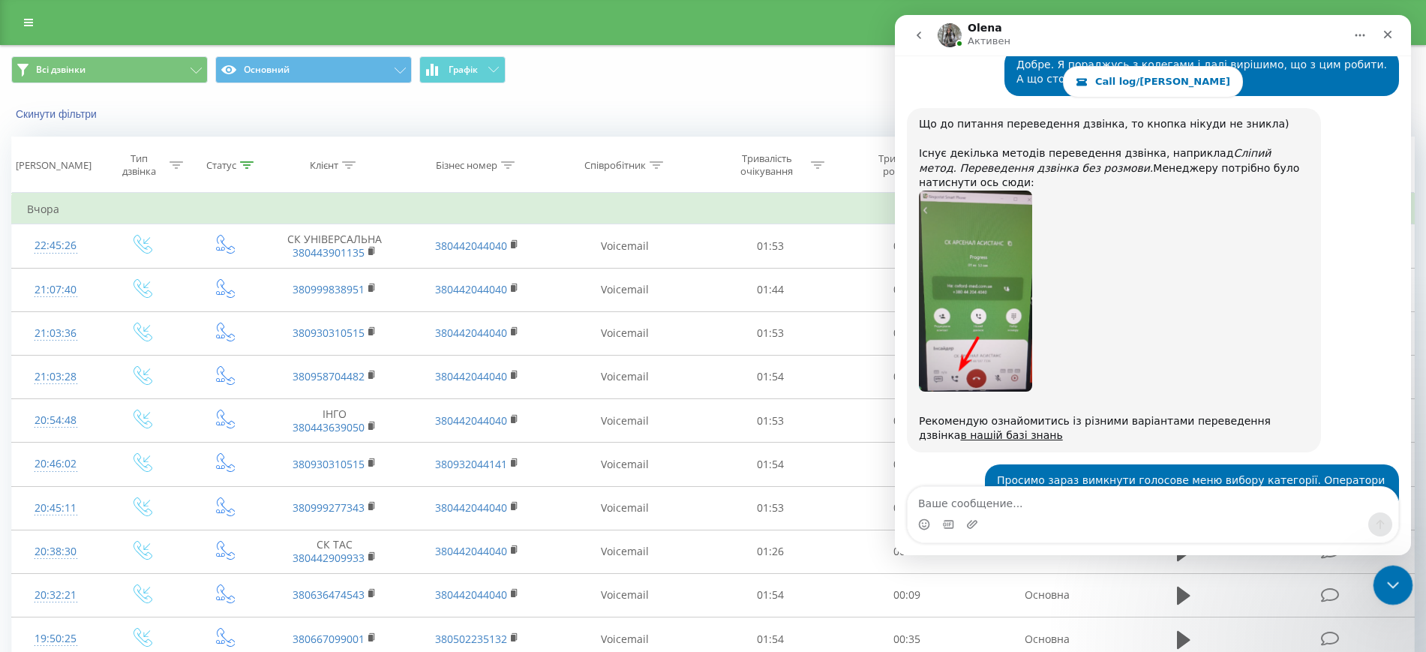
click at [1383, 580] on icon "Закрыть службу сообщений Intercom" at bounding box center [1390, 583] width 18 height 18
